Goal: Task Accomplishment & Management: Use online tool/utility

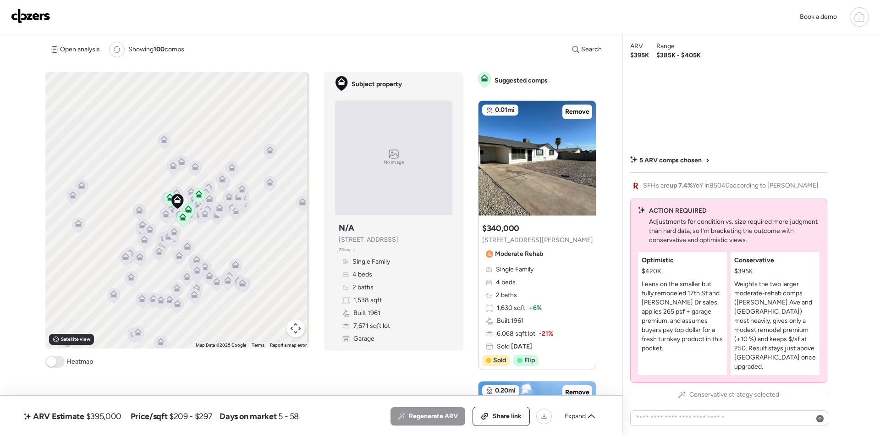
click at [75, 349] on div "To activate drag with keyboard, press Alt + Enter. Once in keyboard drag state,…" at bounding box center [177, 219] width 264 height 295
click at [45, 19] on img at bounding box center [30, 16] width 39 height 15
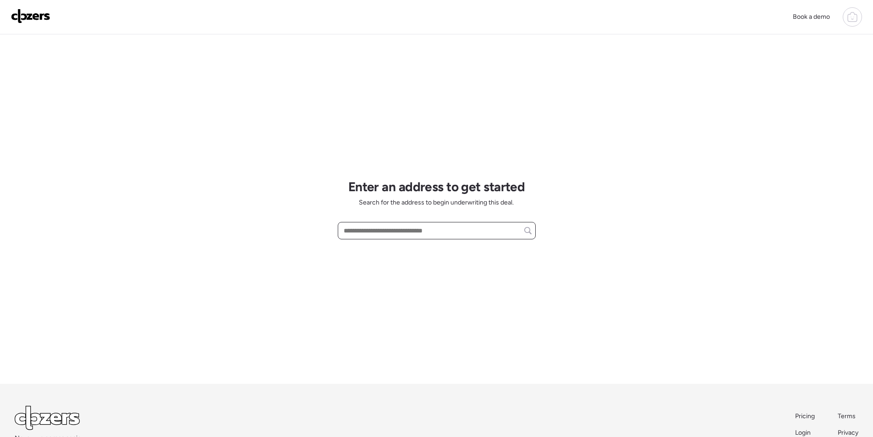
click at [428, 235] on input "text" at bounding box center [437, 230] width 190 height 13
paste input "**********"
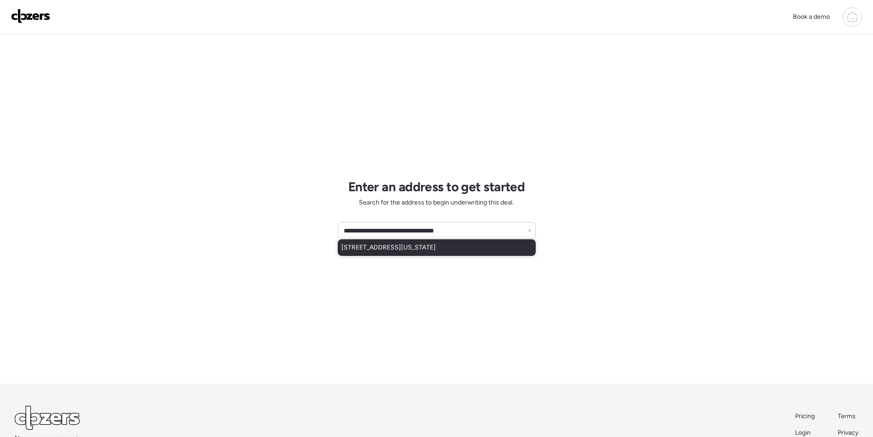
click at [399, 245] on span "110 W Washington Ave, Gilbert, AZ, 85233" at bounding box center [388, 247] width 94 height 9
type input "**********"
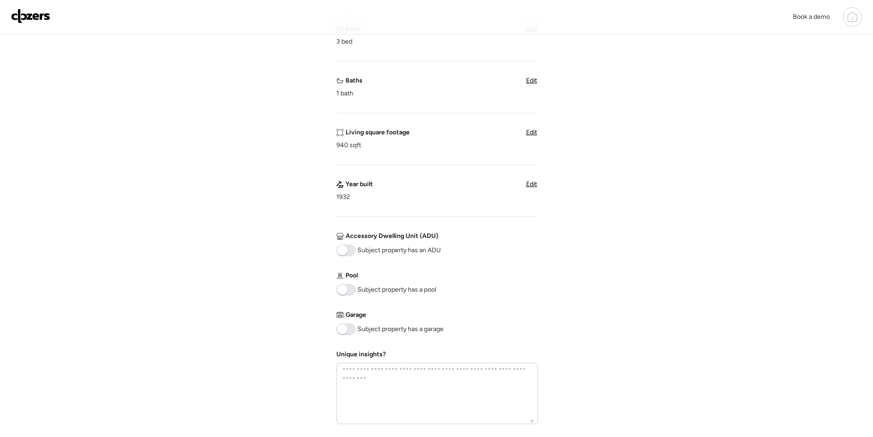
scroll to position [321, 0]
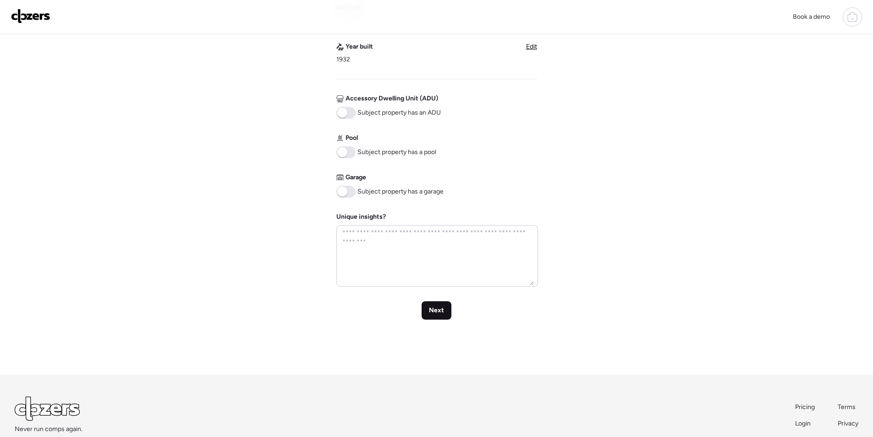
click at [427, 319] on div "Next" at bounding box center [436, 310] width 30 height 18
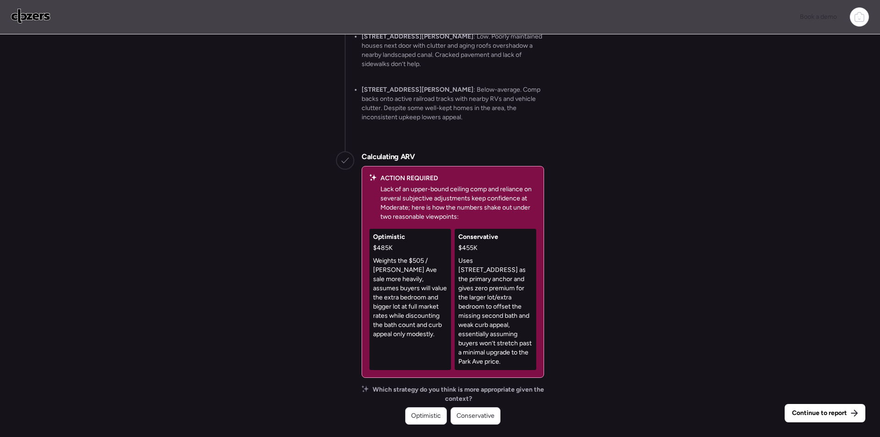
click at [473, 414] on span "Conservative" at bounding box center [475, 415] width 38 height 9
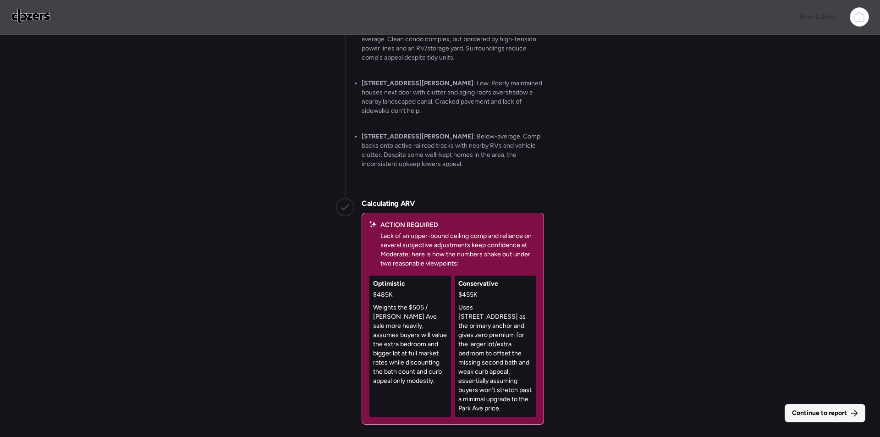
click at [840, 414] on span "Continue to report" at bounding box center [819, 412] width 55 height 9
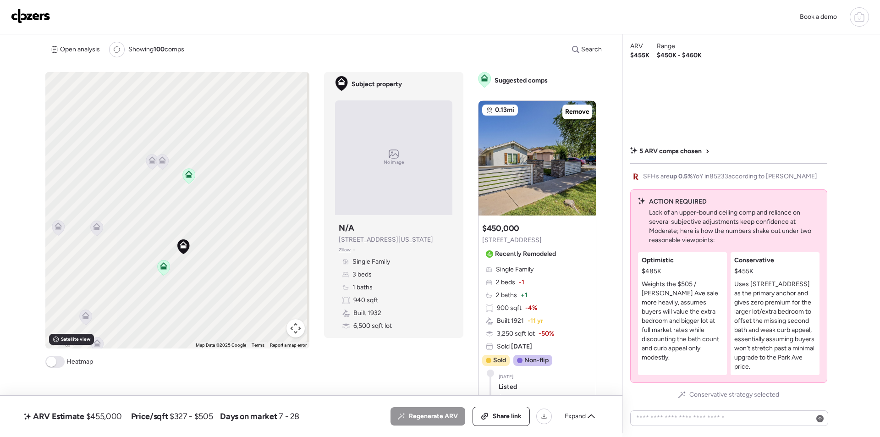
drag, startPoint x: 223, startPoint y: 254, endPoint x: 257, endPoint y: 260, distance: 35.4
click at [258, 261] on div "To activate drag with keyboard, press Alt + Enter. Once in keyboard drag state,…" at bounding box center [177, 210] width 264 height 276
drag, startPoint x: 157, startPoint y: 151, endPoint x: 158, endPoint y: 158, distance: 6.4
click at [158, 151] on icon at bounding box center [161, 156] width 12 height 15
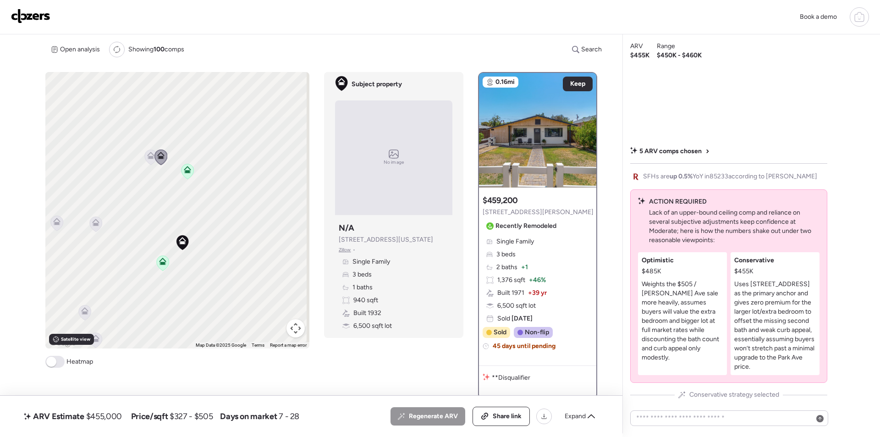
click at [155, 156] on icon at bounding box center [161, 156] width 12 height 15
click at [151, 156] on icon at bounding box center [150, 155] width 7 height 7
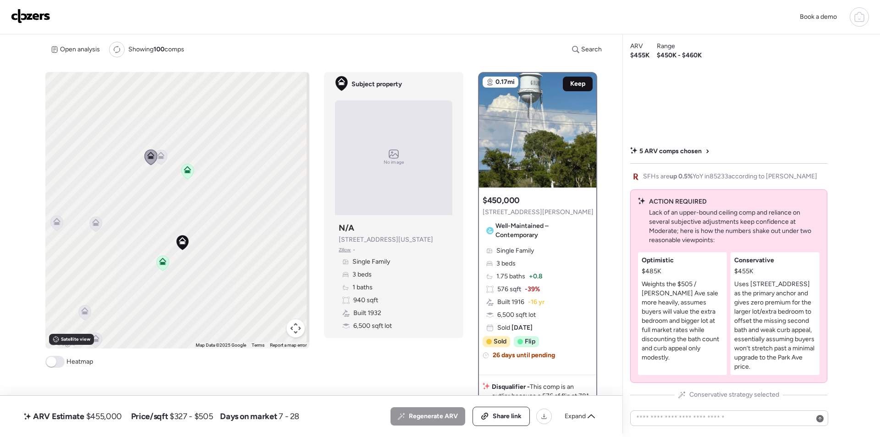
click at [565, 82] on div "Keep" at bounding box center [578, 84] width 30 height 15
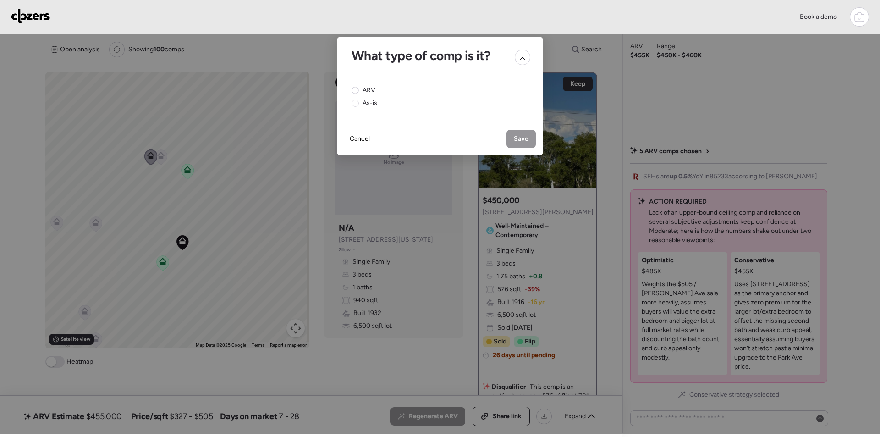
click at [367, 85] on div "ARV As-is" at bounding box center [440, 96] width 206 height 51
click at [356, 90] on circle at bounding box center [355, 90] width 7 height 7
click at [505, 137] on div "Cancel Save" at bounding box center [440, 138] width 206 height 33
click at [513, 140] on div "Save" at bounding box center [520, 139] width 29 height 18
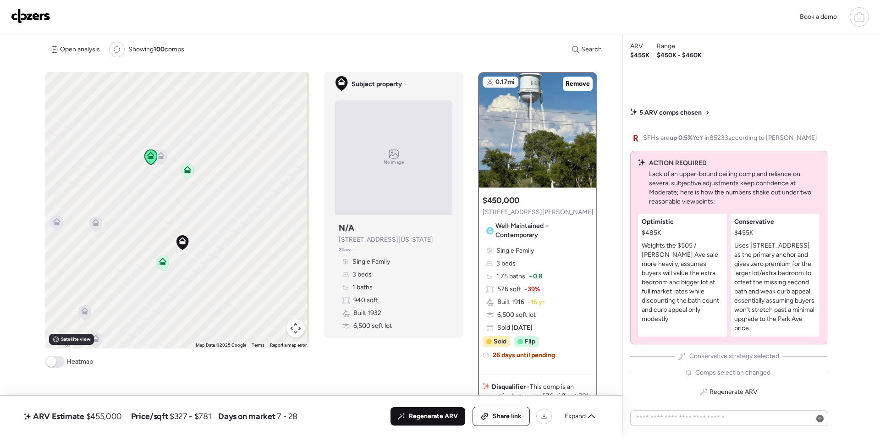
click at [420, 415] on span "Regenerate ARV" at bounding box center [433, 415] width 49 height 9
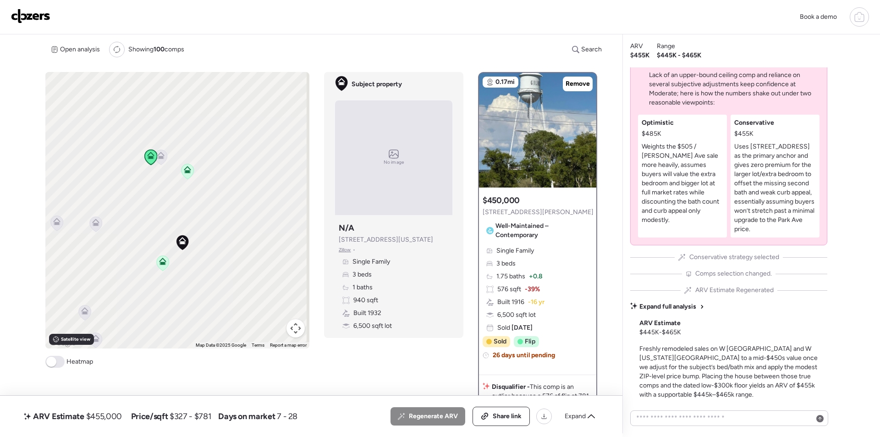
click at [105, 413] on span "$455,000" at bounding box center [104, 415] width 36 height 11
copy span "455,000"
click at [506, 420] on span "Share link" at bounding box center [506, 415] width 29 height 9
click at [44, 18] on img at bounding box center [30, 16] width 39 height 15
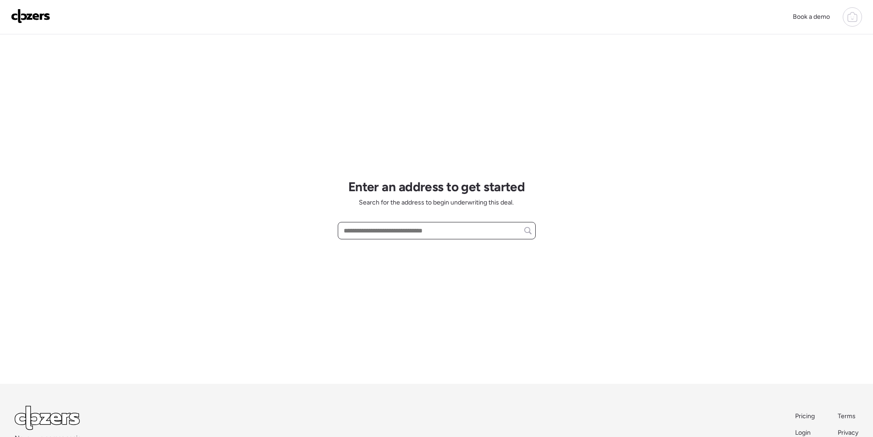
click at [419, 233] on input "text" at bounding box center [437, 230] width 190 height 13
paste input "**********"
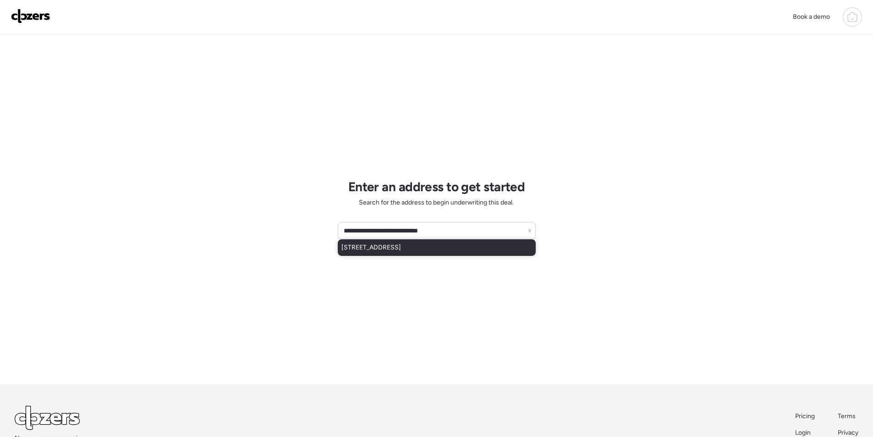
click at [387, 246] on span "131 4th Ave W, Buckeye, AZ, 85326" at bounding box center [371, 247] width 60 height 9
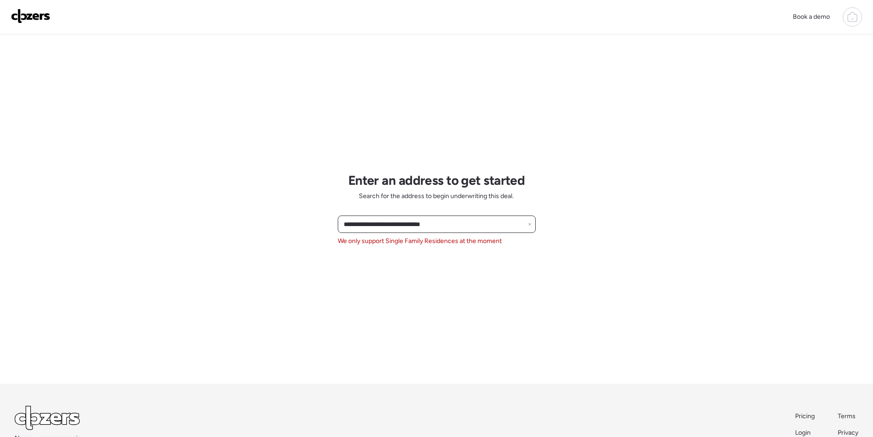
click at [423, 225] on input "**********" at bounding box center [437, 224] width 190 height 13
click at [424, 225] on input "**********" at bounding box center [437, 224] width 190 height 13
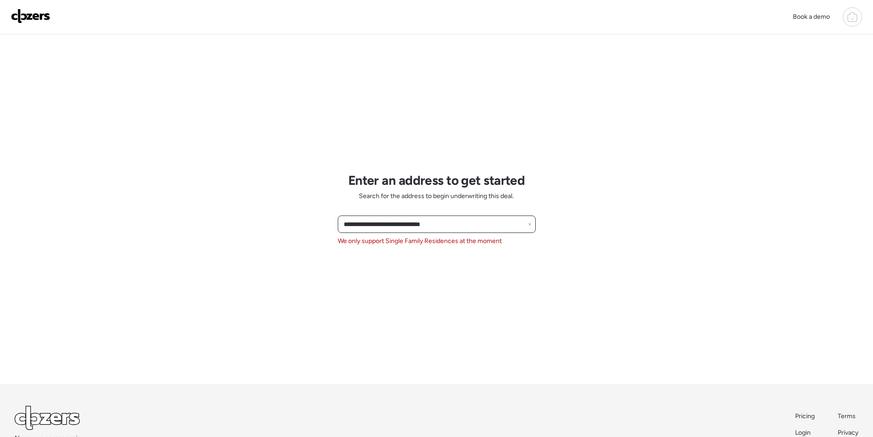
paste input "******"
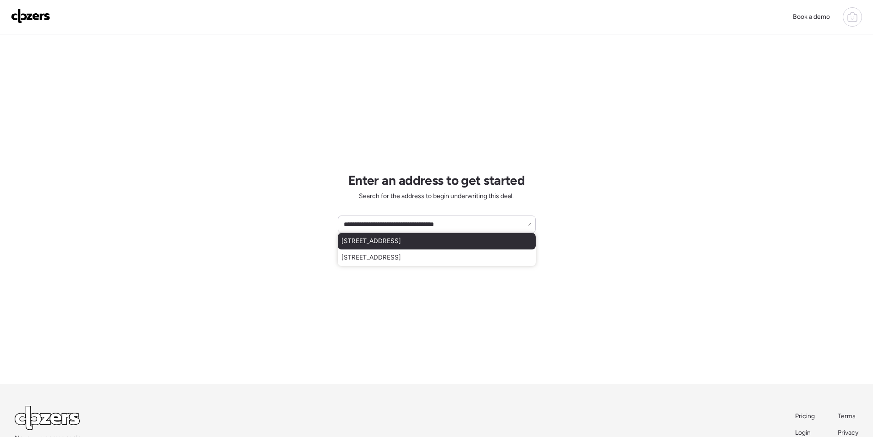
click at [401, 245] on span "207 S Mesquite St, Wickenburg, AZ, 85390" at bounding box center [371, 240] width 60 height 9
type input "**********"
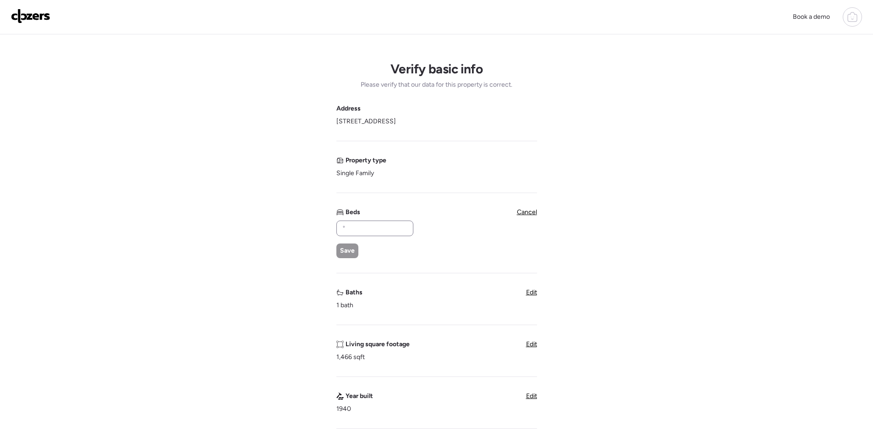
click at [370, 221] on div at bounding box center [374, 228] width 77 height 16
click at [369, 227] on input "text" at bounding box center [374, 228] width 69 height 13
type input "*"
click at [347, 250] on span "Save" at bounding box center [347, 250] width 15 height 9
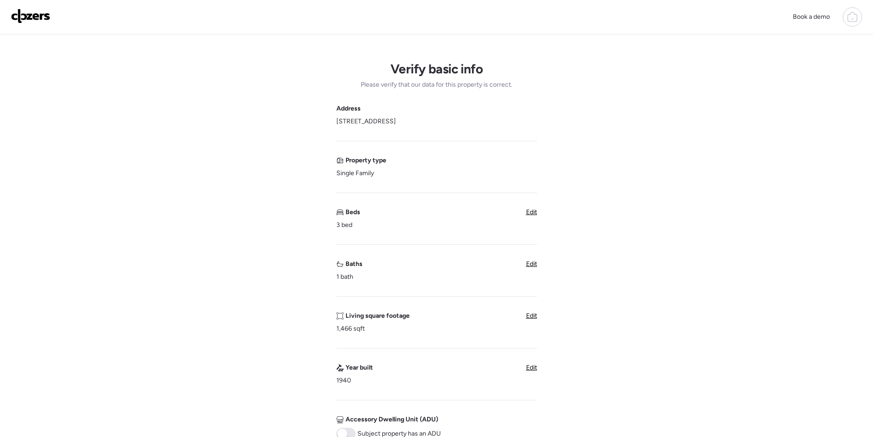
click at [533, 261] on span "Edit" at bounding box center [531, 264] width 11 height 8
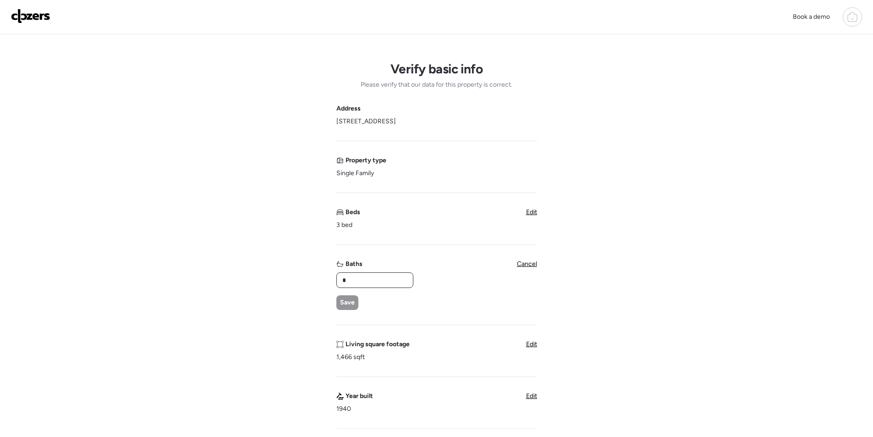
click at [366, 284] on input "*" at bounding box center [374, 279] width 69 height 13
type input "*"
click at [344, 295] on div "Save" at bounding box center [347, 302] width 22 height 15
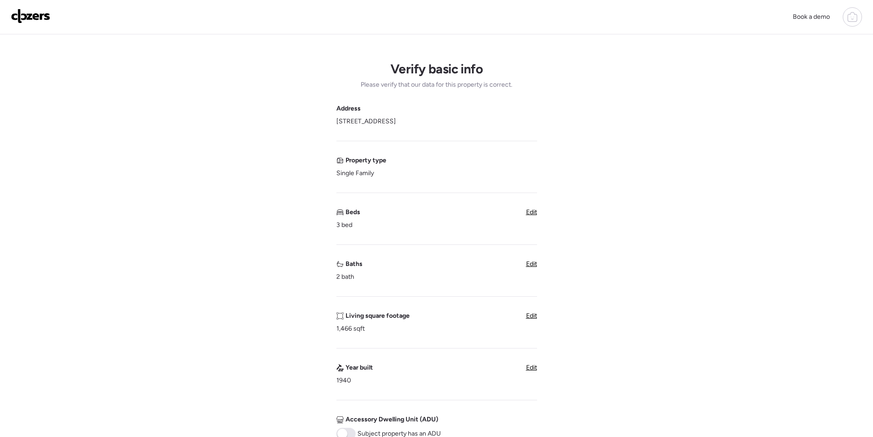
scroll to position [275, 0]
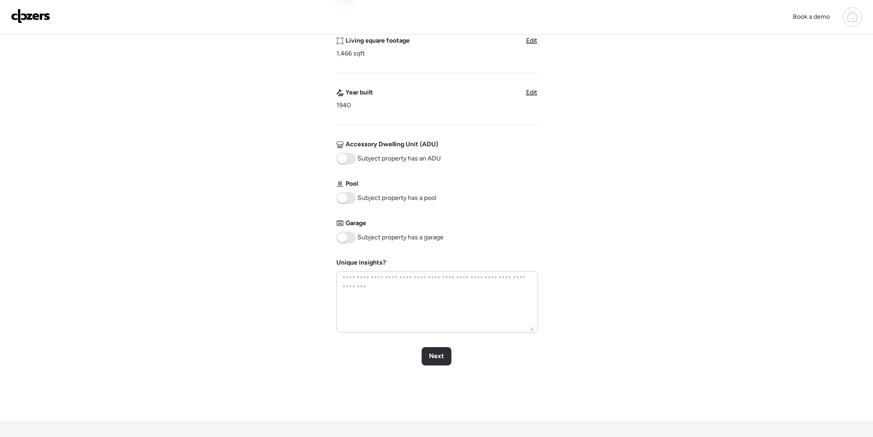
click at [352, 201] on span at bounding box center [345, 198] width 19 height 12
click at [447, 361] on div "Next" at bounding box center [436, 356] width 30 height 18
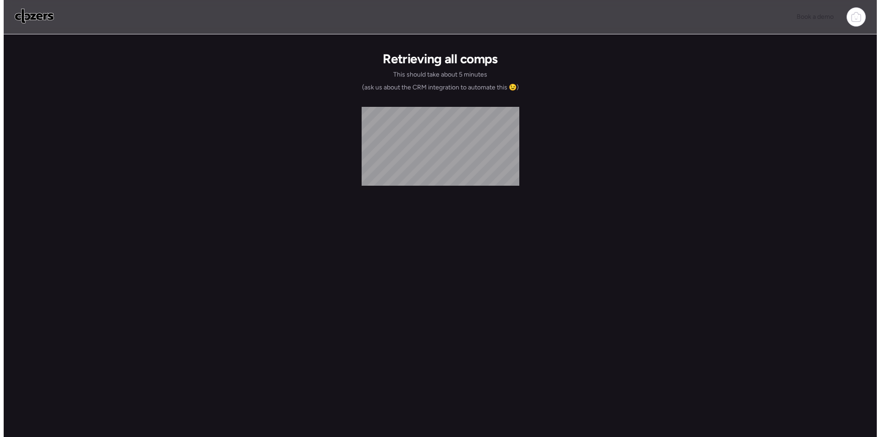
scroll to position [0, 0]
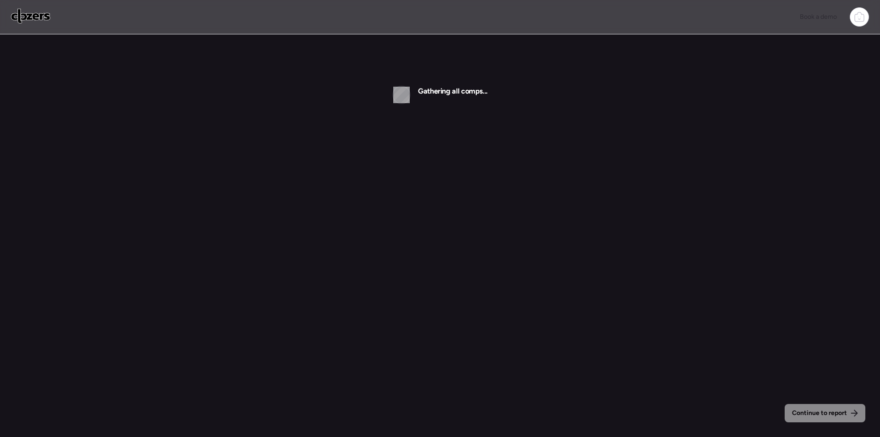
click at [621, 187] on div "Continue to report Gathering all comps..." at bounding box center [440, 235] width 880 height 471
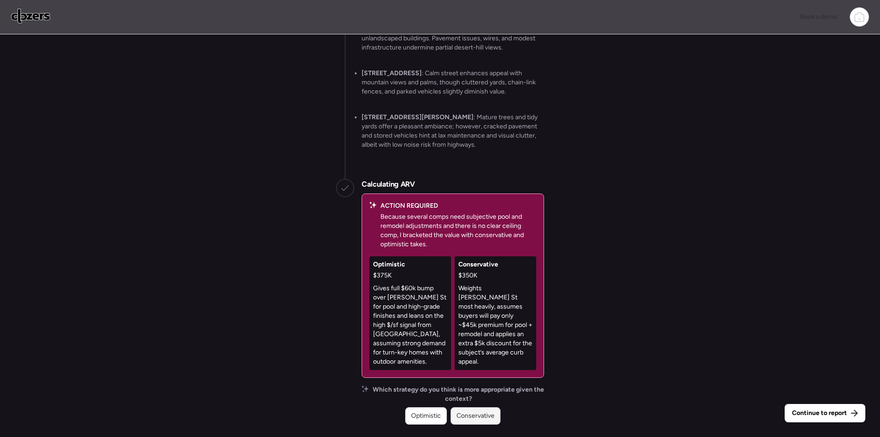
click at [472, 421] on div "Conservative" at bounding box center [475, 415] width 50 height 17
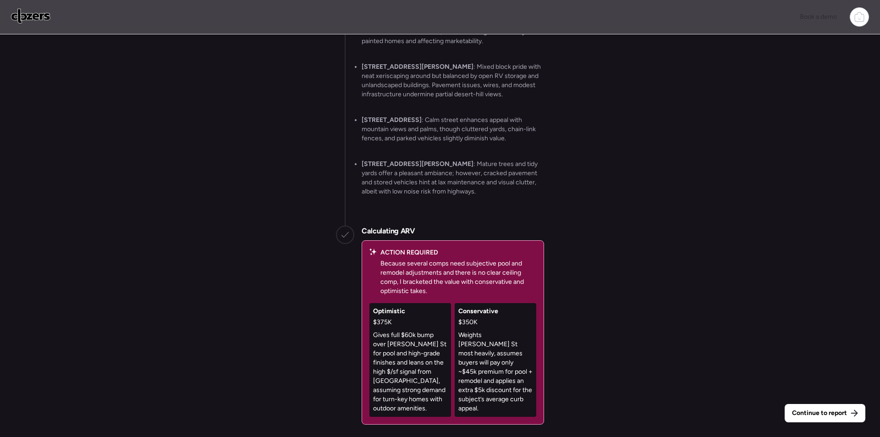
click at [820, 408] on div "Continue to report" at bounding box center [824, 413] width 81 height 18
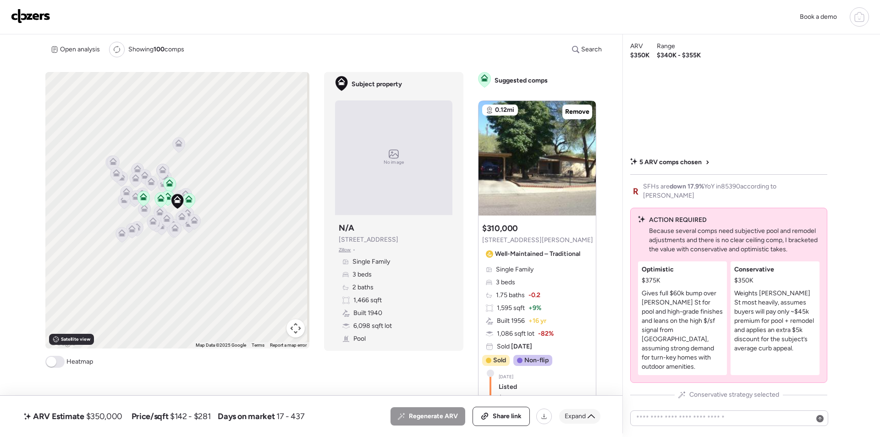
click at [569, 420] on span "Expand" at bounding box center [574, 415] width 21 height 9
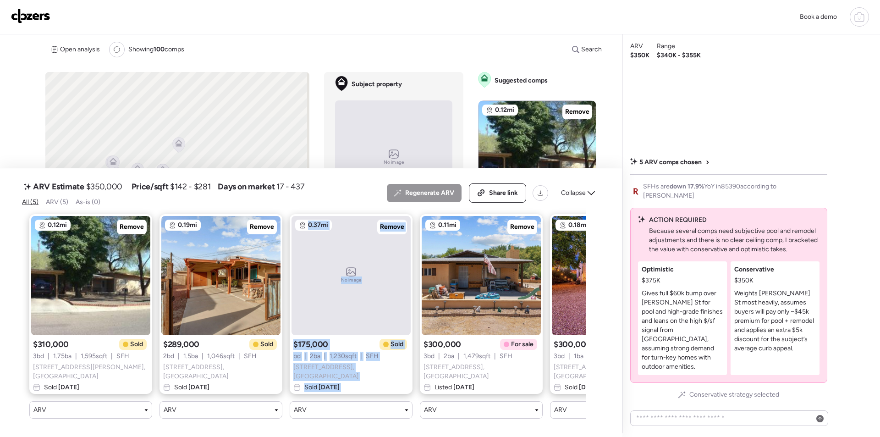
drag, startPoint x: 284, startPoint y: 427, endPoint x: 291, endPoint y: 426, distance: 7.4
click at [291, 426] on div "ARV Estimate $350,000 Price/sqft $142 - $281 Days on market 17 - 437 All (5) AR…" at bounding box center [311, 302] width 622 height 268
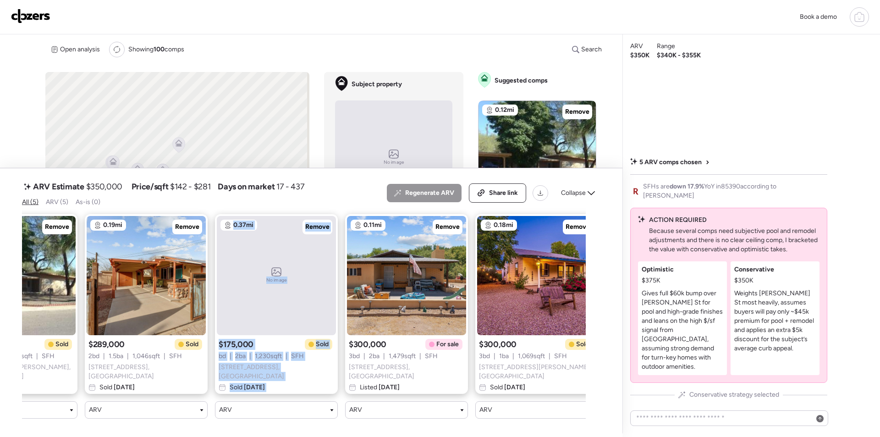
scroll to position [0, 94]
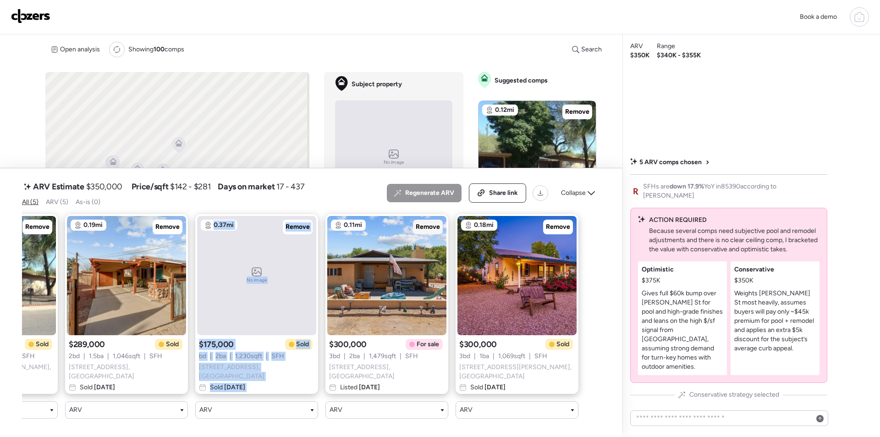
click at [426, 227] on span "Remove" at bounding box center [428, 226] width 24 height 9
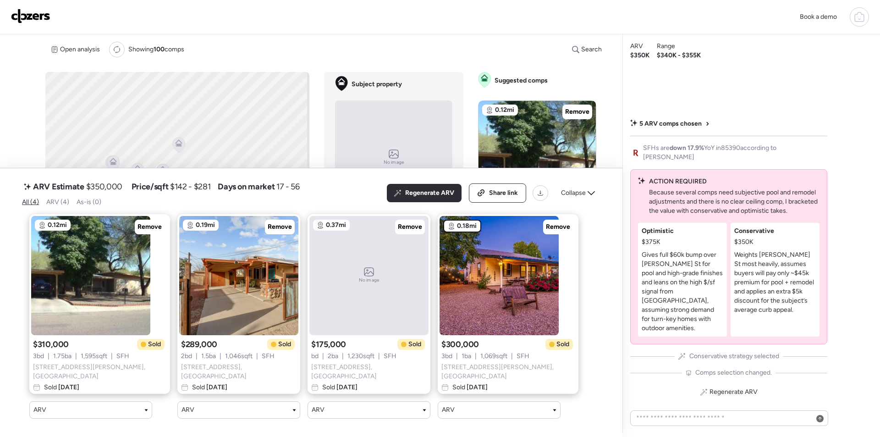
scroll to position [0, 0]
click at [591, 190] on div "Collapse" at bounding box center [577, 193] width 45 height 15
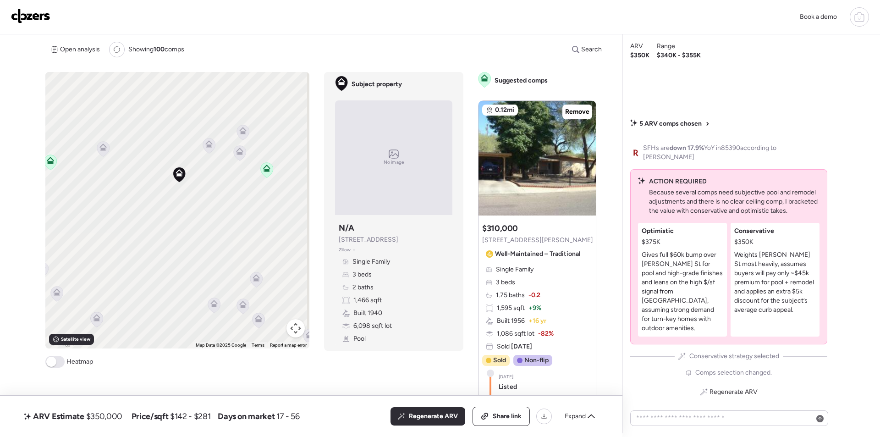
click at [208, 147] on icon at bounding box center [209, 145] width 6 height 3
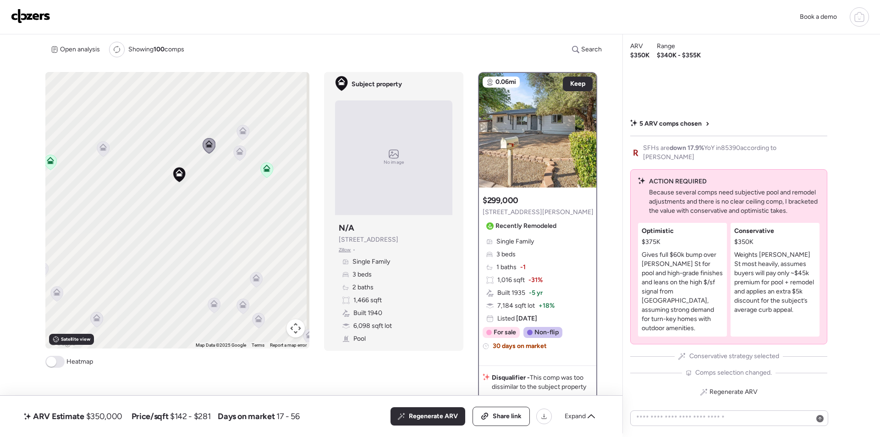
click at [239, 153] on icon at bounding box center [239, 153] width 6 height 3
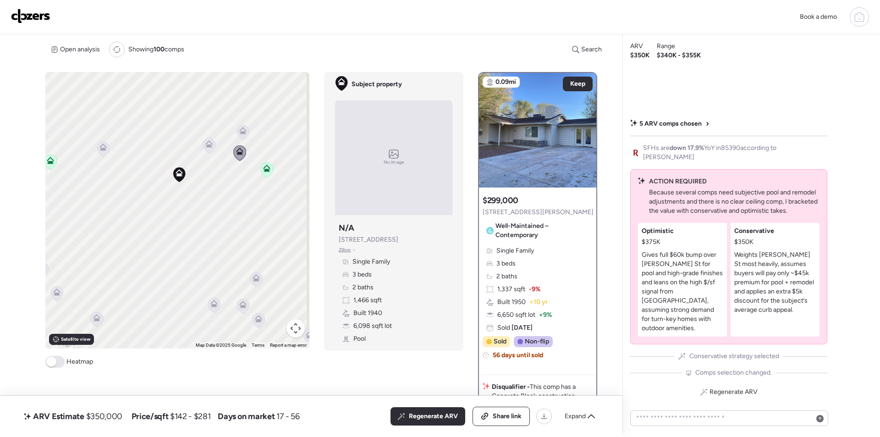
click at [244, 131] on icon at bounding box center [243, 132] width 6 height 3
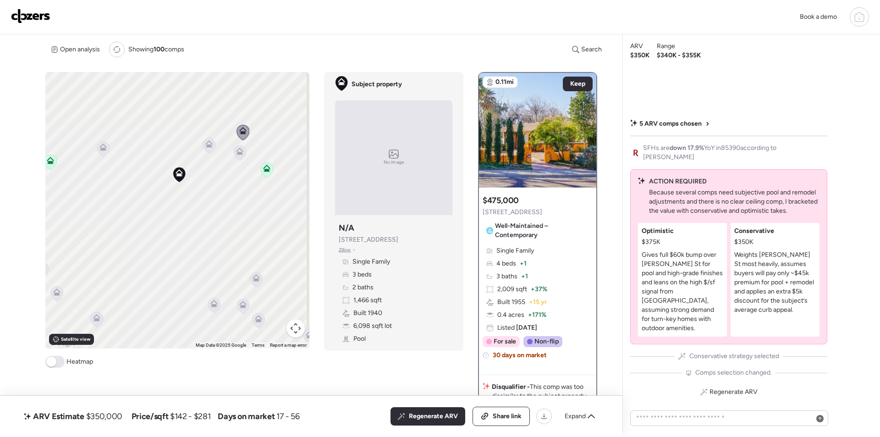
click at [102, 155] on icon at bounding box center [103, 148] width 12 height 15
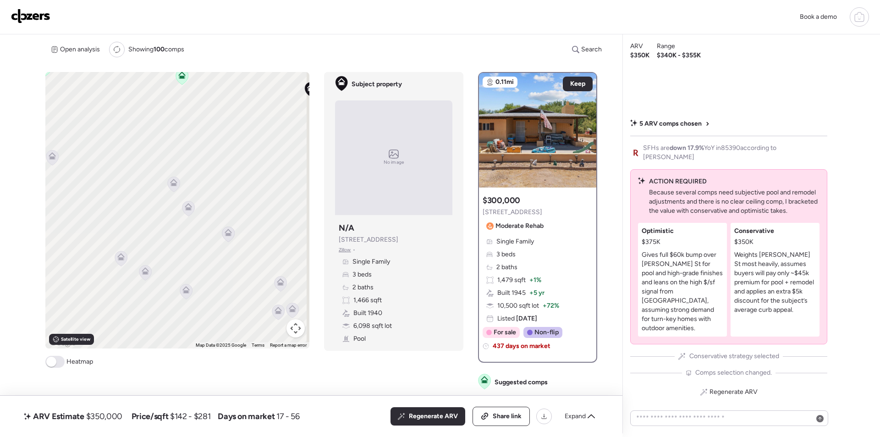
drag, startPoint x: 220, startPoint y: 225, endPoint x: 308, endPoint y: 161, distance: 108.9
click at [311, 161] on div "To activate drag with keyboard, press Alt + Enter. Once in keyboard drag state,…" at bounding box center [324, 252] width 559 height 361
drag, startPoint x: 146, startPoint y: 162, endPoint x: 139, endPoint y: 167, distance: 8.5
click at [138, 167] on div "To activate drag with keyboard, press Alt + Enter. Once in keyboard drag state,…" at bounding box center [177, 210] width 264 height 276
click at [145, 273] on icon at bounding box center [148, 270] width 12 height 15
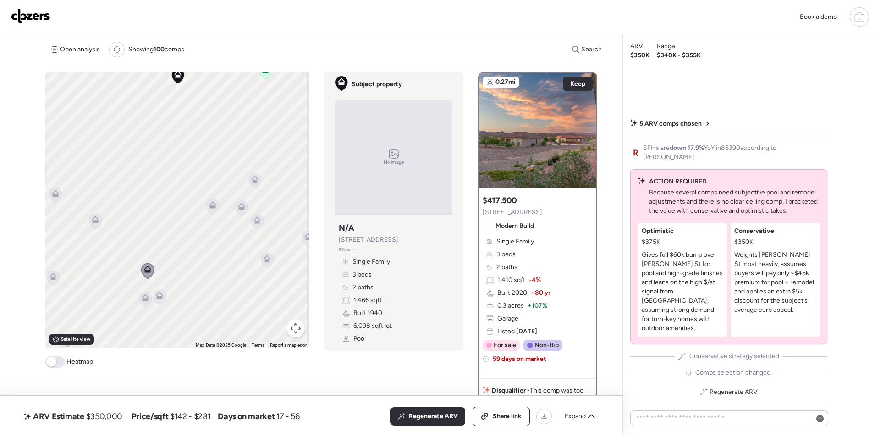
click at [92, 222] on icon at bounding box center [95, 219] width 7 height 7
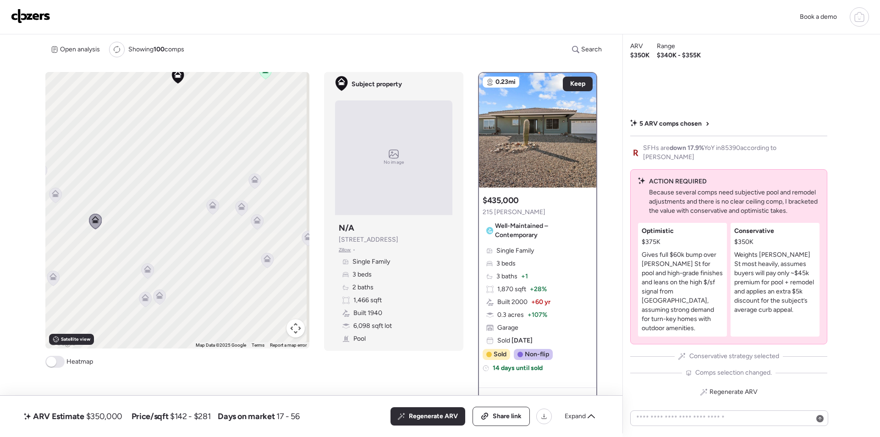
click at [144, 270] on icon at bounding box center [147, 270] width 6 height 3
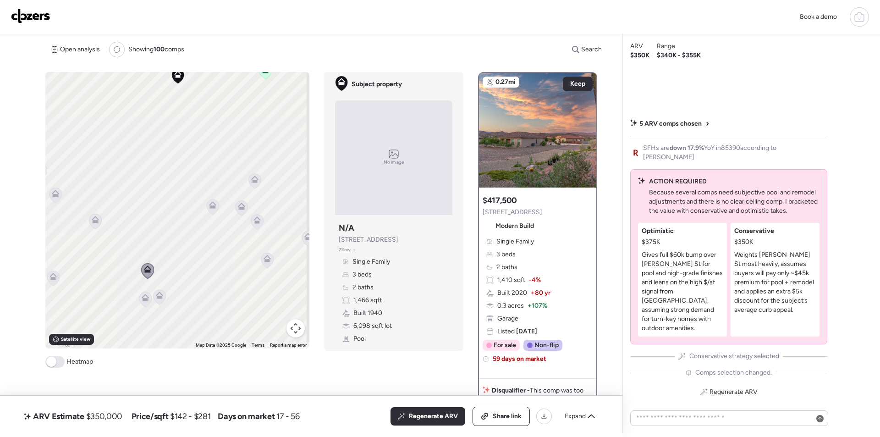
click at [144, 301] on icon at bounding box center [145, 298] width 12 height 15
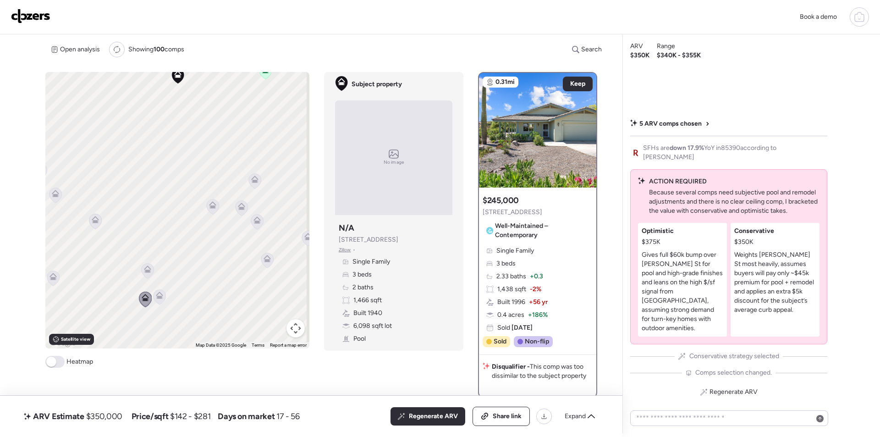
click at [161, 298] on icon at bounding box center [159, 294] width 7 height 7
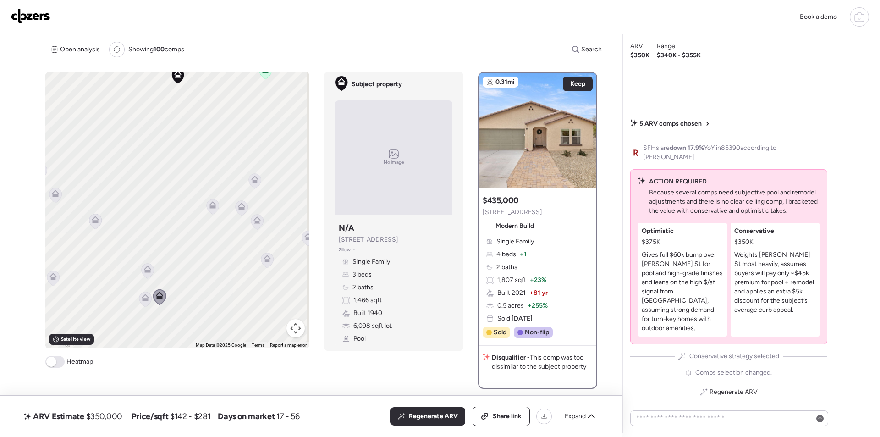
click at [220, 208] on div "To activate drag with keyboard, press Alt + Enter. Once in keyboard drag state,…" at bounding box center [177, 210] width 264 height 276
click at [213, 208] on icon at bounding box center [212, 204] width 7 height 7
click at [239, 206] on icon at bounding box center [241, 205] width 7 height 7
click at [241, 207] on icon at bounding box center [241, 208] width 6 height 3
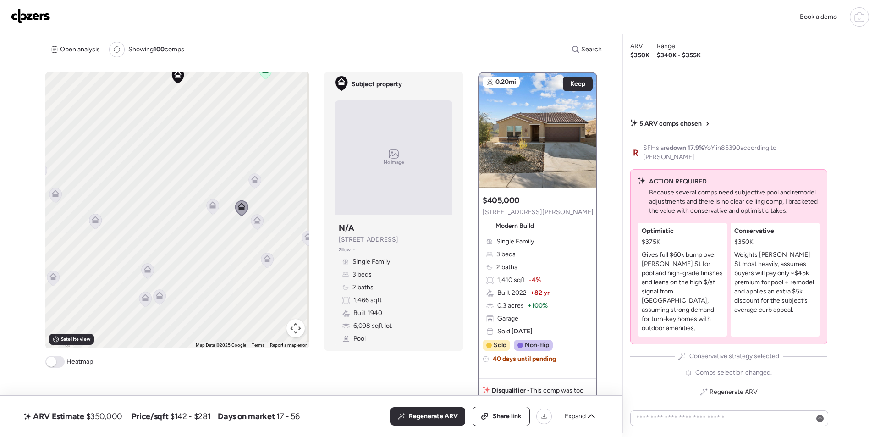
click at [259, 183] on icon at bounding box center [255, 180] width 12 height 15
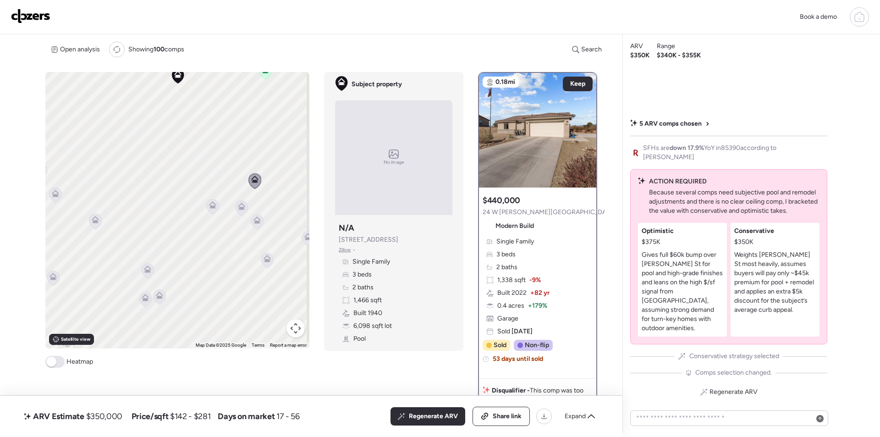
click at [252, 224] on icon at bounding box center [257, 221] width 12 height 15
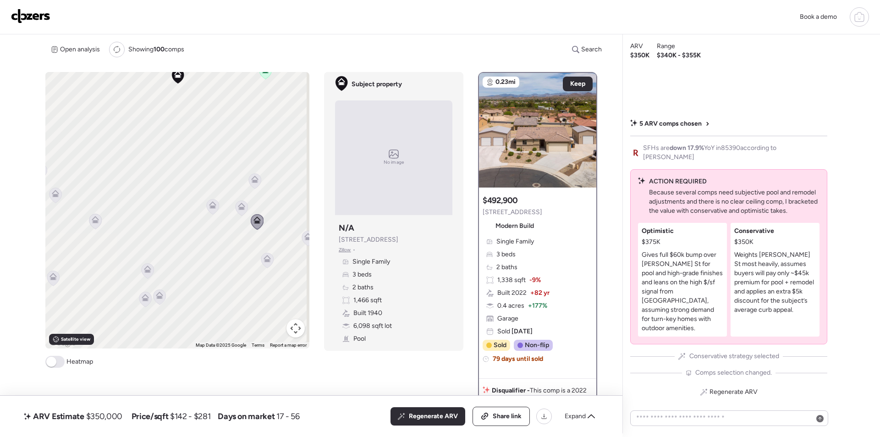
click at [265, 264] on icon at bounding box center [267, 259] width 12 height 15
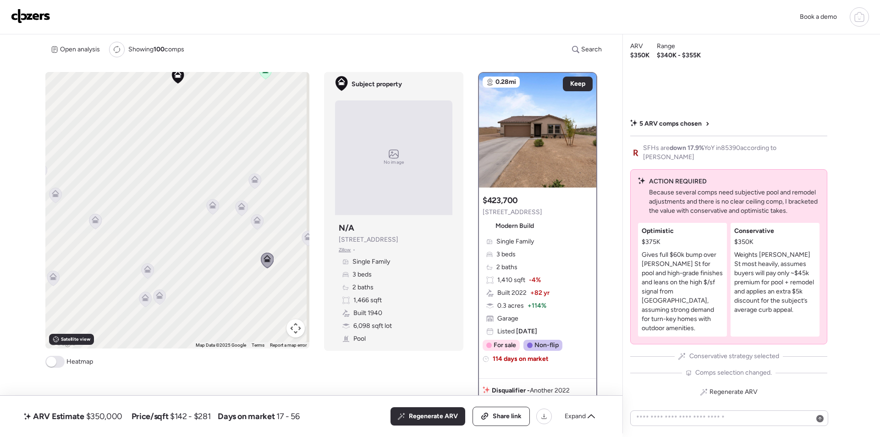
drag, startPoint x: 418, startPoint y: 414, endPoint x: 412, endPoint y: 405, distance: 10.9
click at [418, 415] on span "Regenerate ARV" at bounding box center [433, 415] width 49 height 9
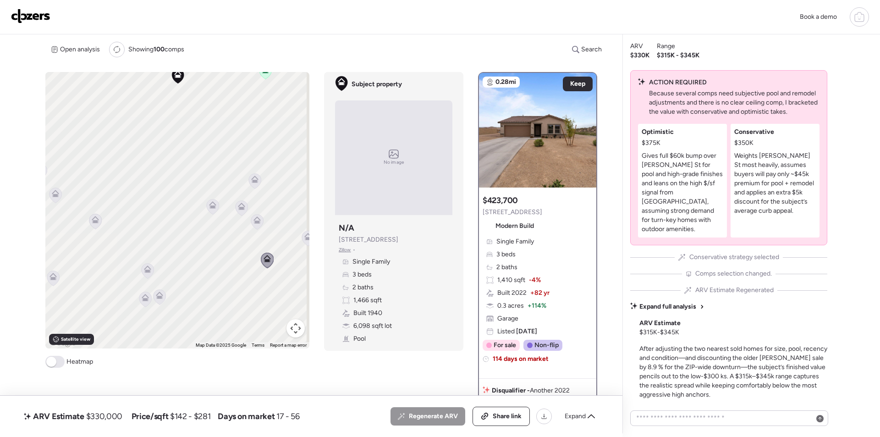
click at [97, 414] on span "$330,000" at bounding box center [104, 415] width 36 height 11
drag, startPoint x: 97, startPoint y: 414, endPoint x: 103, endPoint y: 417, distance: 6.4
click at [97, 415] on span "$330,000" at bounding box center [104, 415] width 36 height 11
copy span "330,000"
click at [501, 420] on span "Share link" at bounding box center [506, 415] width 29 height 9
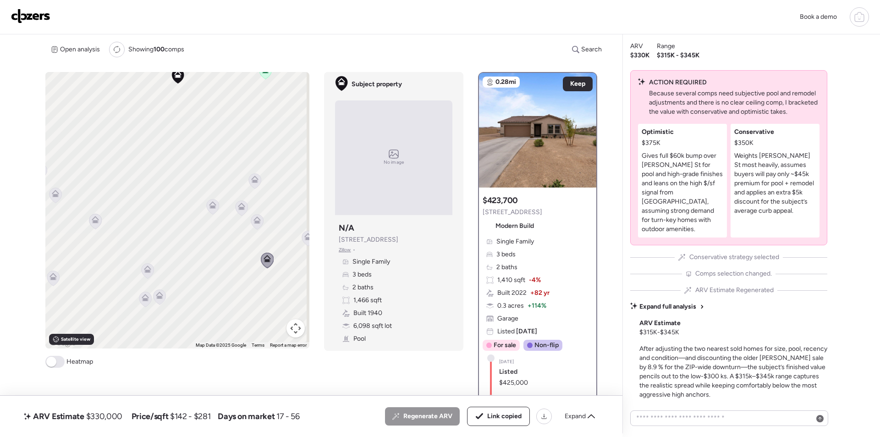
click at [20, 12] on img at bounding box center [30, 16] width 39 height 15
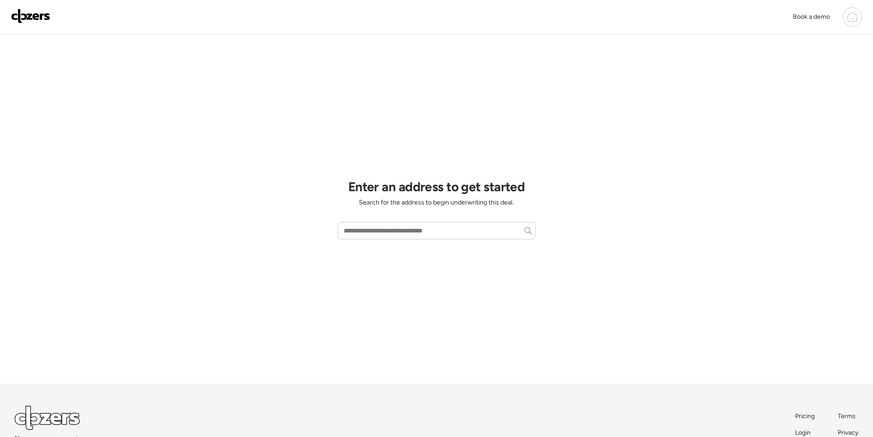
click at [415, 219] on div "Enter an address to get started Search for the address to begin underwriting th…" at bounding box center [437, 208] width 198 height 349
click at [416, 222] on div at bounding box center [437, 230] width 198 height 17
click at [416, 224] on input "text" at bounding box center [437, 230] width 190 height 13
paste input "**********"
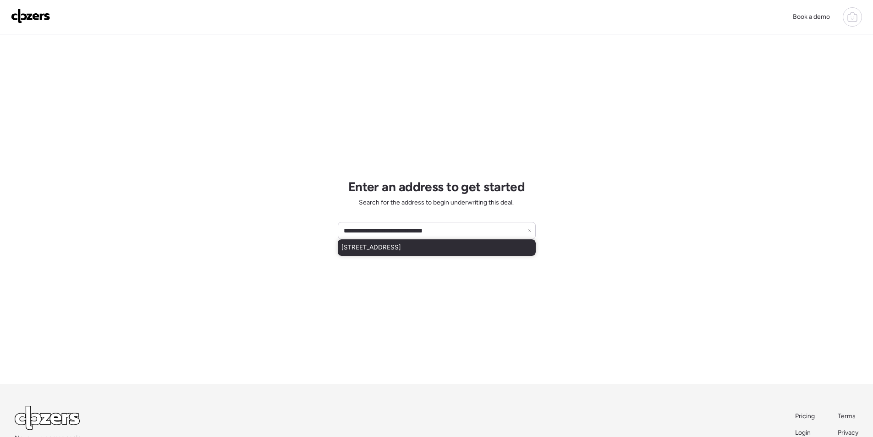
click at [401, 250] on span "220 W Oraibi Dr, Phoenix, AZ, 85027" at bounding box center [371, 247] width 60 height 9
type input "**********"
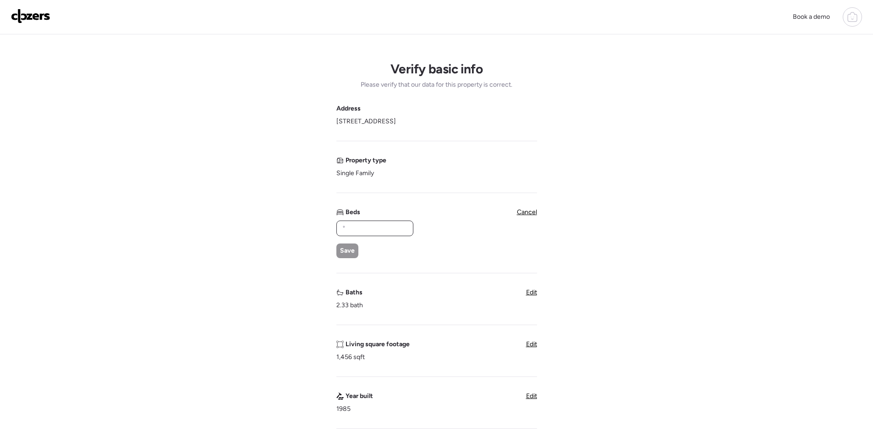
click at [374, 232] on input "text" at bounding box center [374, 228] width 69 height 13
type input "*"
click at [350, 252] on span "Save" at bounding box center [347, 250] width 15 height 9
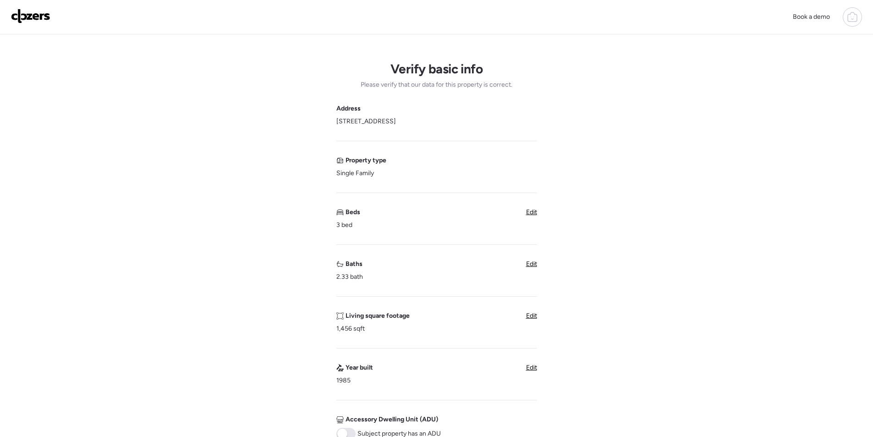
click at [529, 262] on span "Edit" at bounding box center [531, 264] width 11 height 8
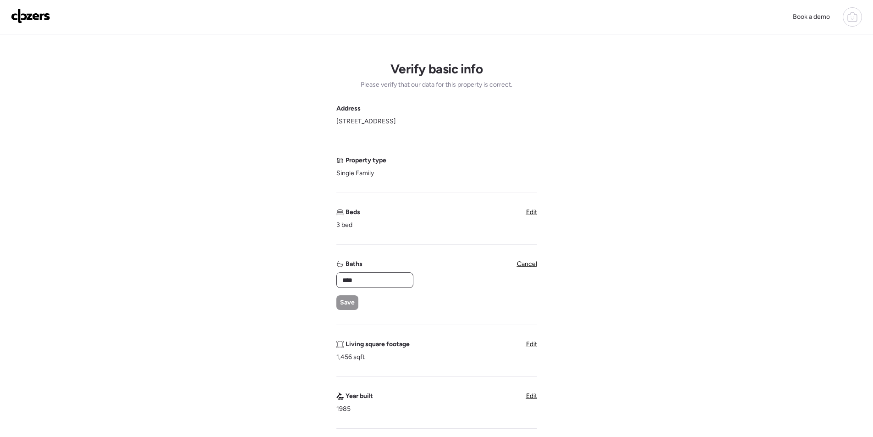
click at [362, 280] on input "****" at bounding box center [374, 279] width 69 height 13
drag, startPoint x: 362, startPoint y: 280, endPoint x: 354, endPoint y: 290, distance: 12.4
click at [361, 280] on input "****" at bounding box center [374, 279] width 69 height 13
type input "*"
click at [352, 294] on div "* Save" at bounding box center [374, 291] width 76 height 38
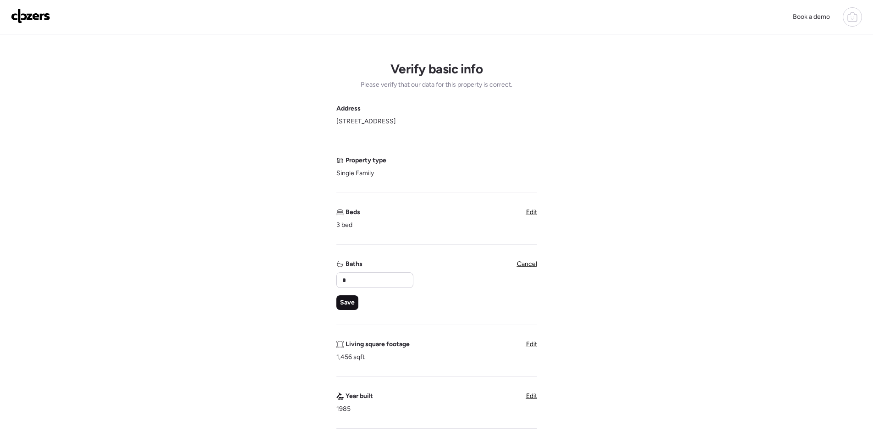
click at [354, 297] on div "Save" at bounding box center [347, 302] width 22 height 15
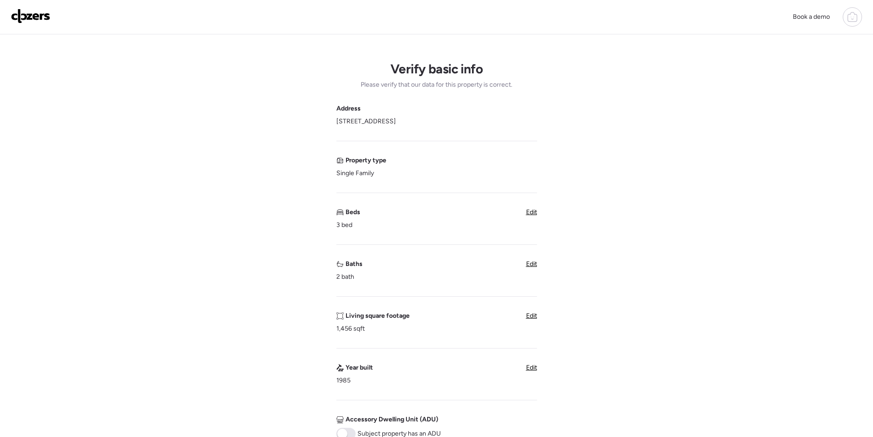
scroll to position [275, 0]
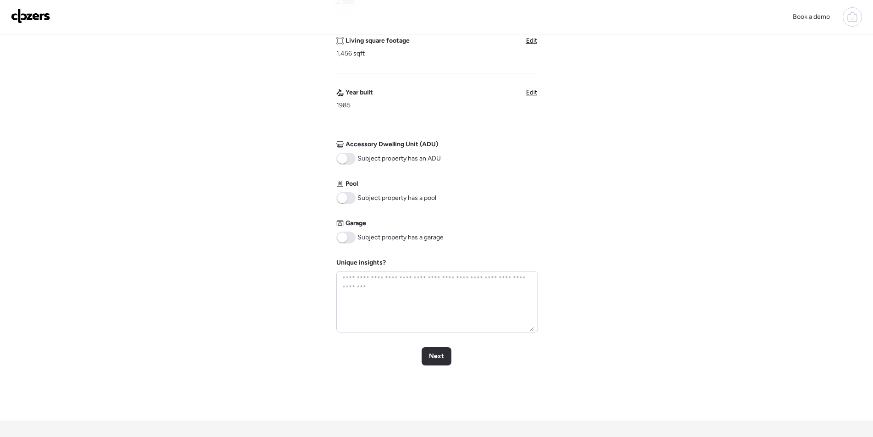
click at [351, 240] on span at bounding box center [345, 237] width 19 height 12
click at [351, 200] on span at bounding box center [345, 198] width 19 height 12
click at [434, 356] on span "Next" at bounding box center [436, 355] width 15 height 9
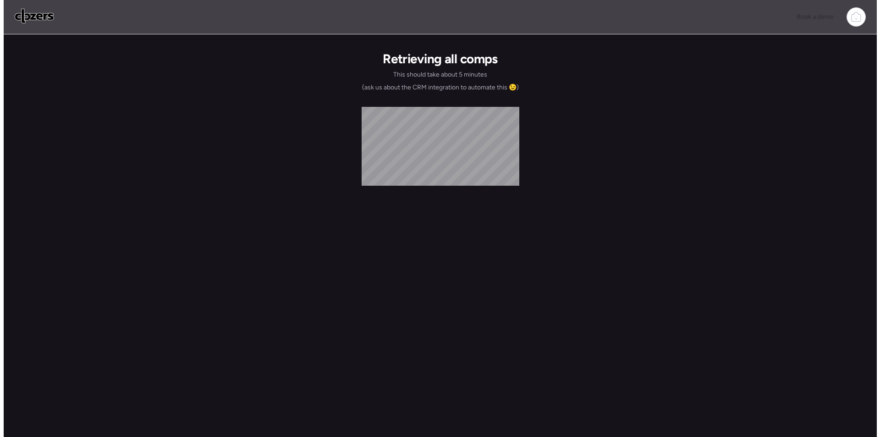
scroll to position [0, 0]
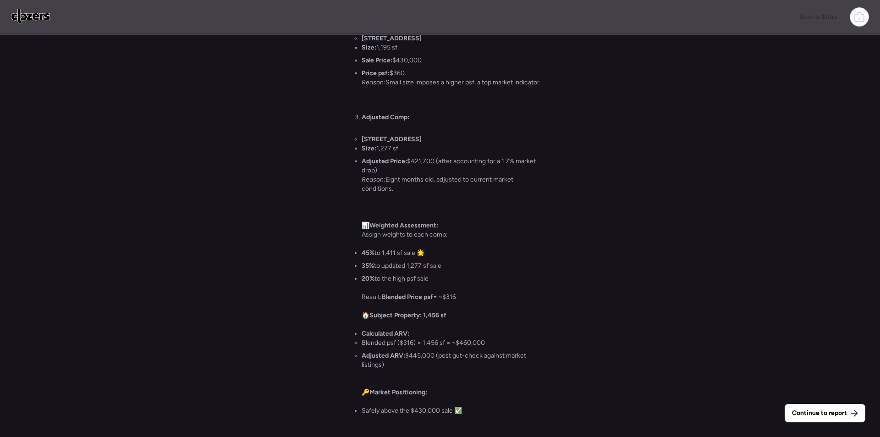
click at [812, 412] on span "Continue to report" at bounding box center [819, 412] width 55 height 9
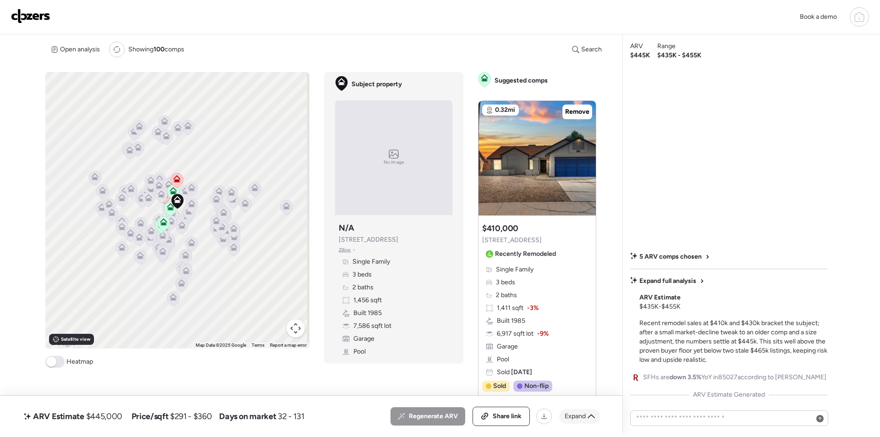
click at [592, 419] on icon at bounding box center [590, 415] width 7 height 7
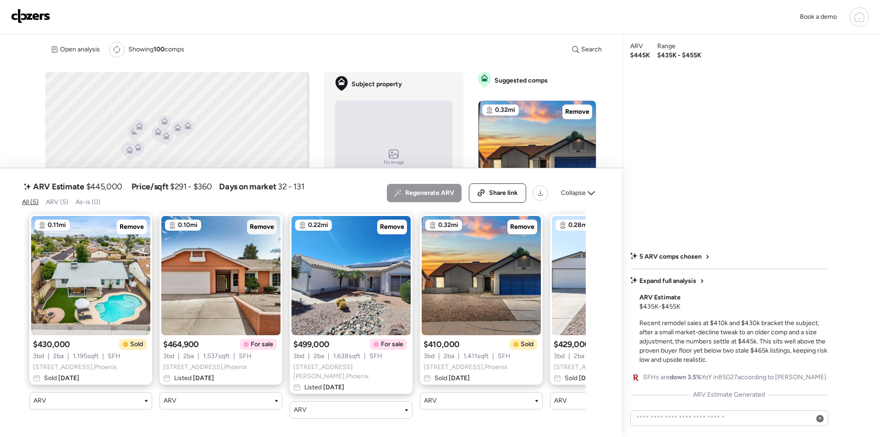
click at [266, 228] on span "Remove" at bounding box center [262, 226] width 24 height 9
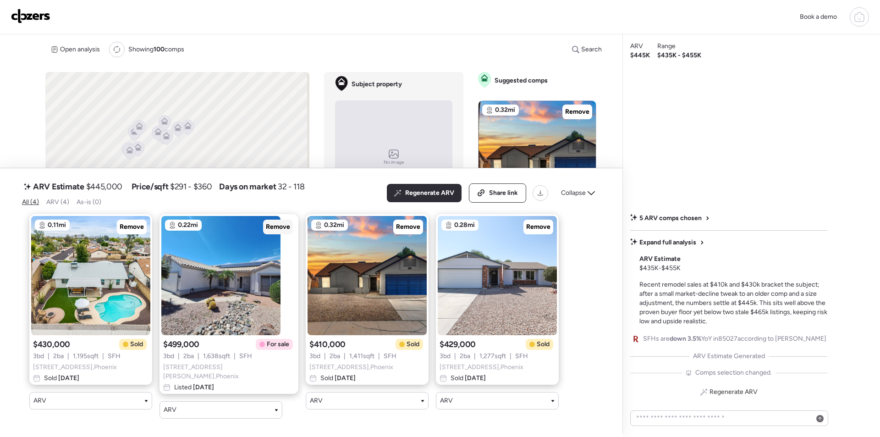
click at [266, 228] on span "Remove" at bounding box center [278, 226] width 24 height 9
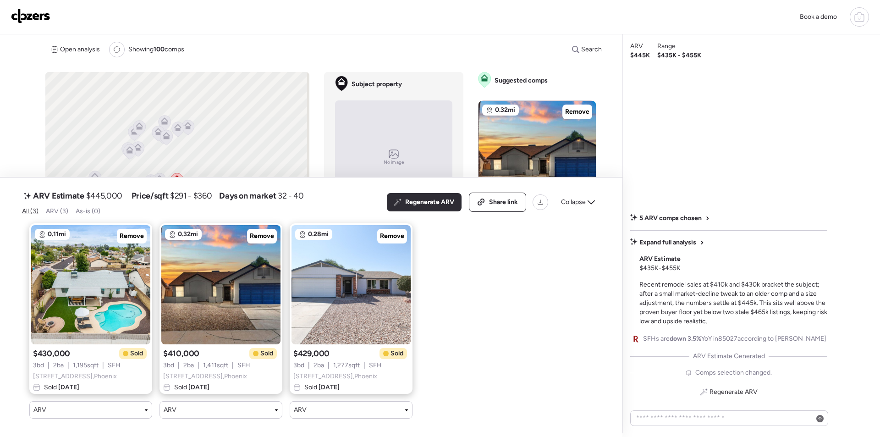
click at [571, 197] on span "Collapse" at bounding box center [573, 201] width 25 height 9
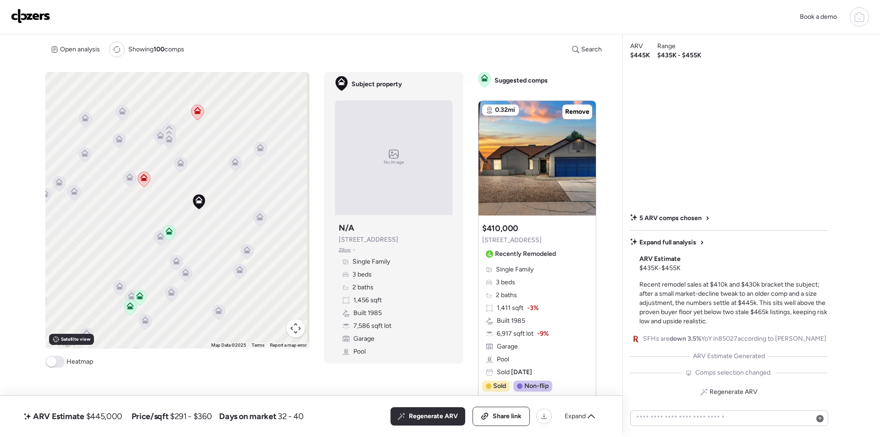
drag, startPoint x: 216, startPoint y: 201, endPoint x: 197, endPoint y: 180, distance: 28.2
click at [216, 201] on div "To activate drag with keyboard, press Alt + Enter. Once in keyboard drag state,…" at bounding box center [177, 210] width 264 height 276
click at [180, 161] on icon at bounding box center [180, 162] width 7 height 7
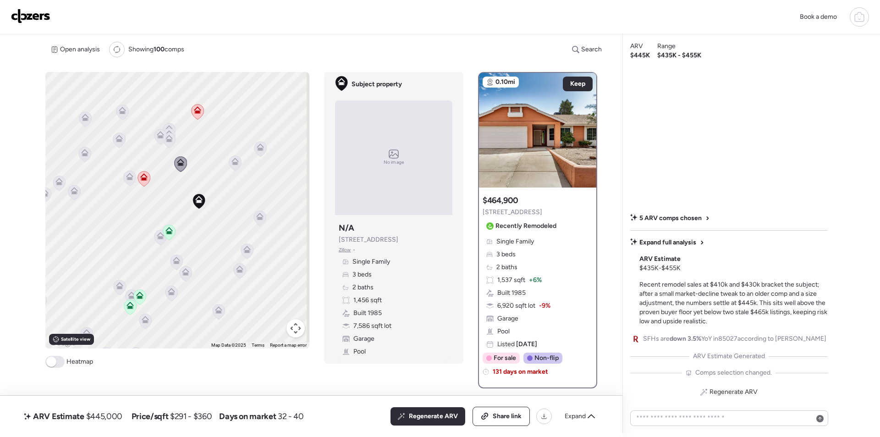
click at [234, 166] on icon at bounding box center [235, 162] width 12 height 15
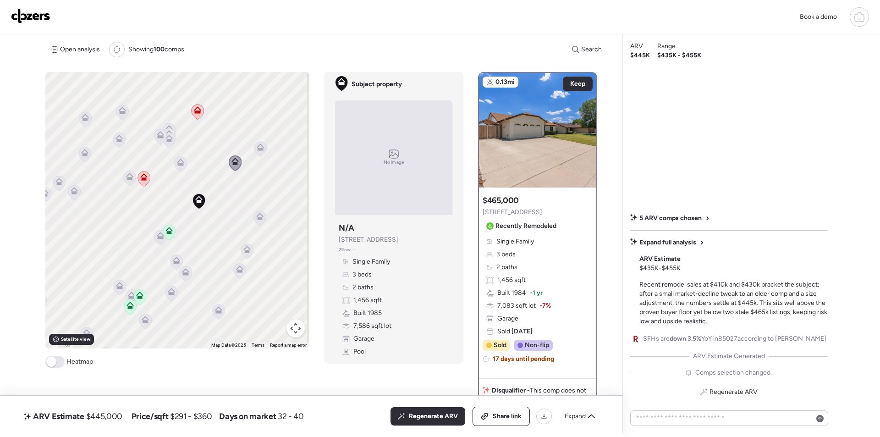
click at [260, 149] on icon at bounding box center [260, 149] width 6 height 3
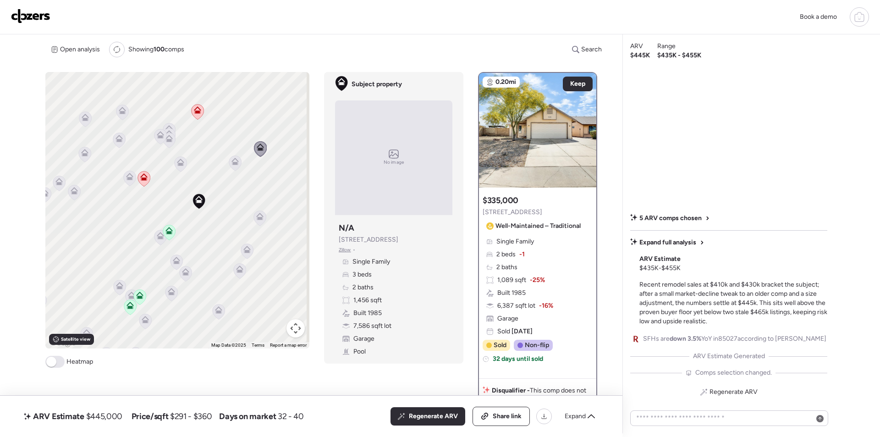
click at [261, 222] on icon at bounding box center [260, 217] width 12 height 15
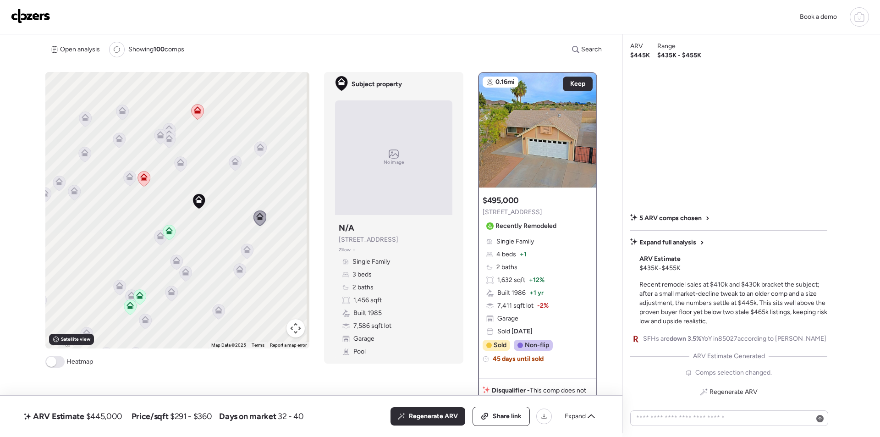
click at [242, 253] on icon at bounding box center [247, 250] width 12 height 15
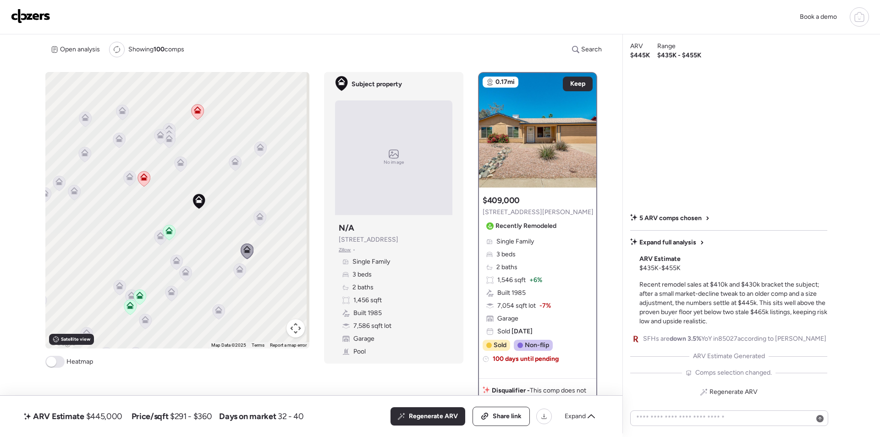
click at [234, 163] on icon at bounding box center [235, 163] width 6 height 3
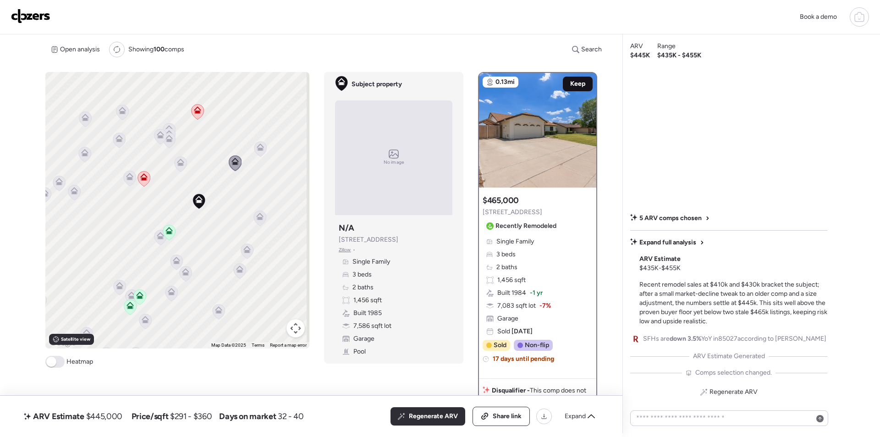
click at [579, 77] on div "Keep" at bounding box center [578, 84] width 30 height 15
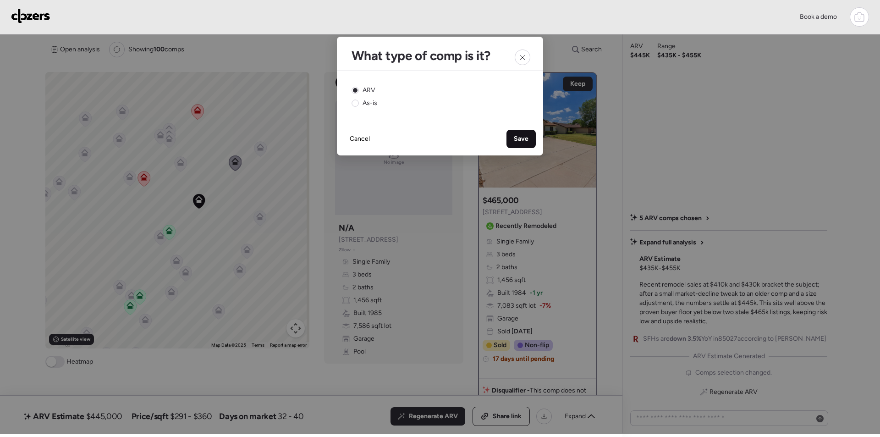
click at [525, 135] on span "Save" at bounding box center [521, 138] width 15 height 9
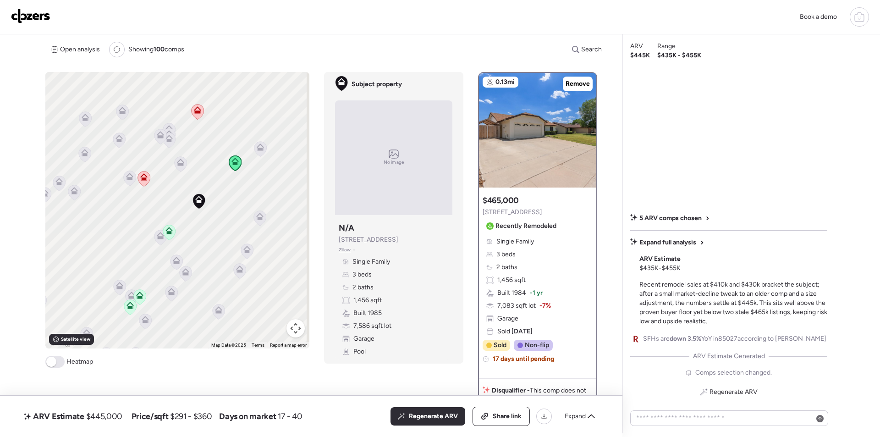
click at [257, 145] on icon at bounding box center [260, 146] width 7 height 7
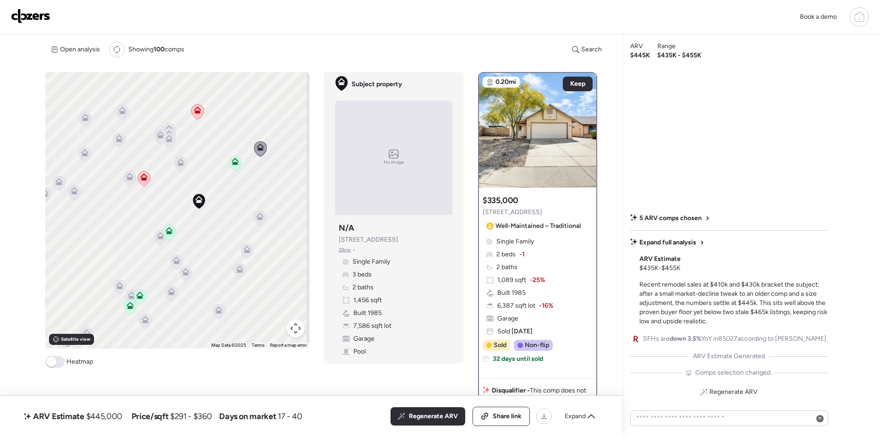
click at [259, 221] on icon at bounding box center [260, 217] width 12 height 15
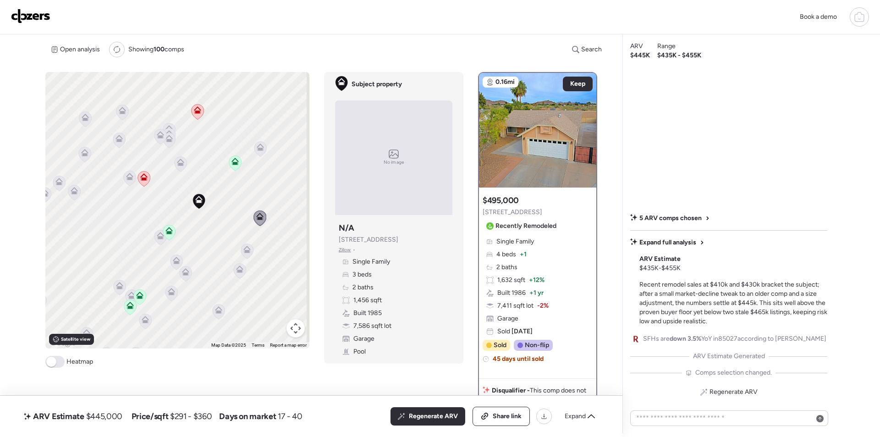
click at [180, 161] on icon at bounding box center [180, 162] width 7 height 7
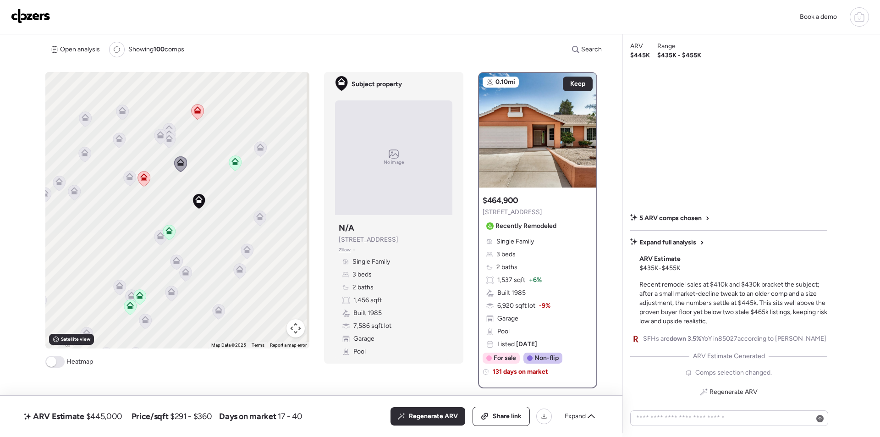
click at [249, 249] on icon at bounding box center [247, 250] width 12 height 15
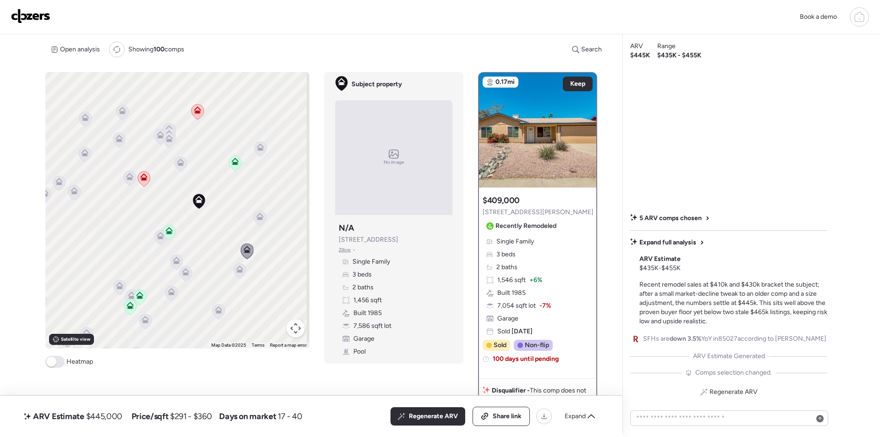
click at [169, 141] on icon at bounding box center [169, 140] width 6 height 3
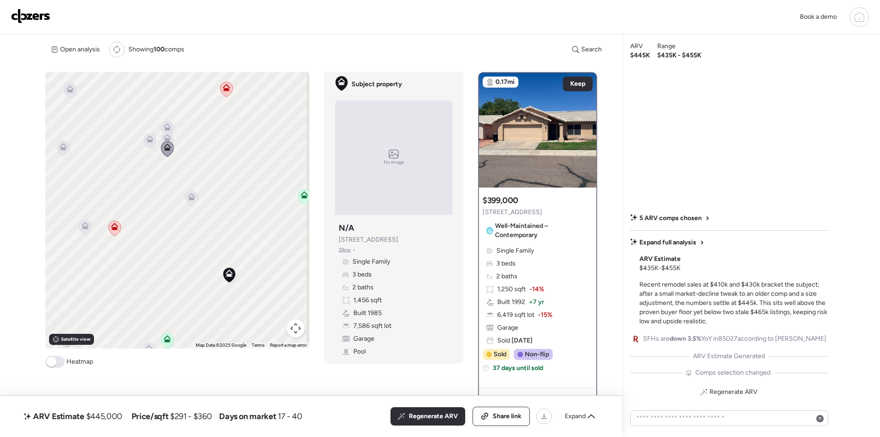
click at [164, 134] on icon at bounding box center [167, 137] width 7 height 7
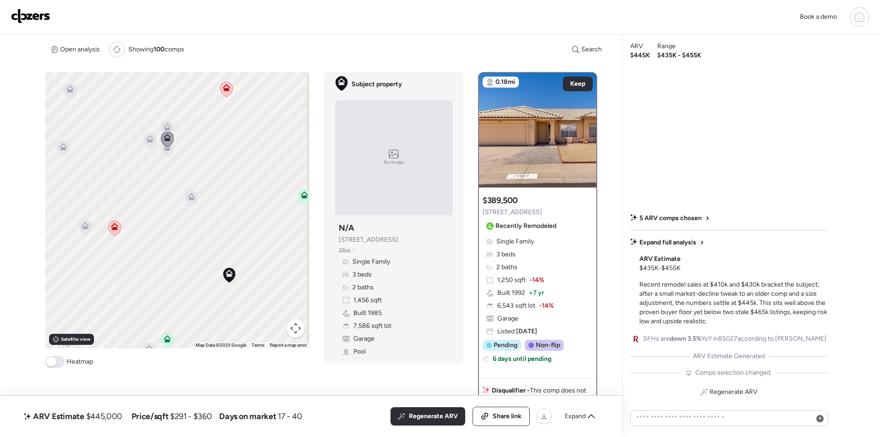
click at [164, 126] on icon at bounding box center [167, 126] width 7 height 7
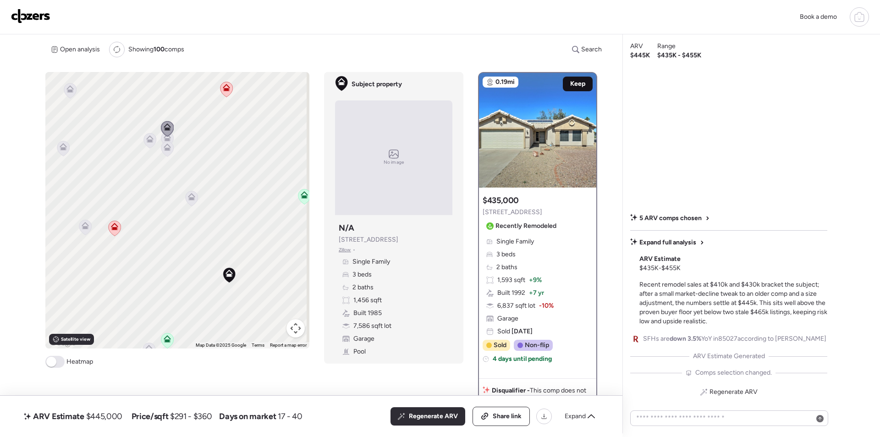
click at [570, 81] on span "Keep" at bounding box center [577, 83] width 15 height 9
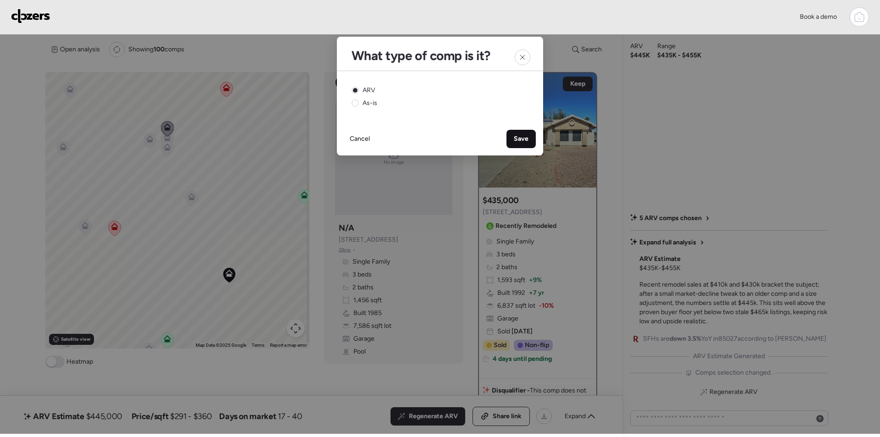
click at [520, 138] on span "Save" at bounding box center [521, 138] width 15 height 9
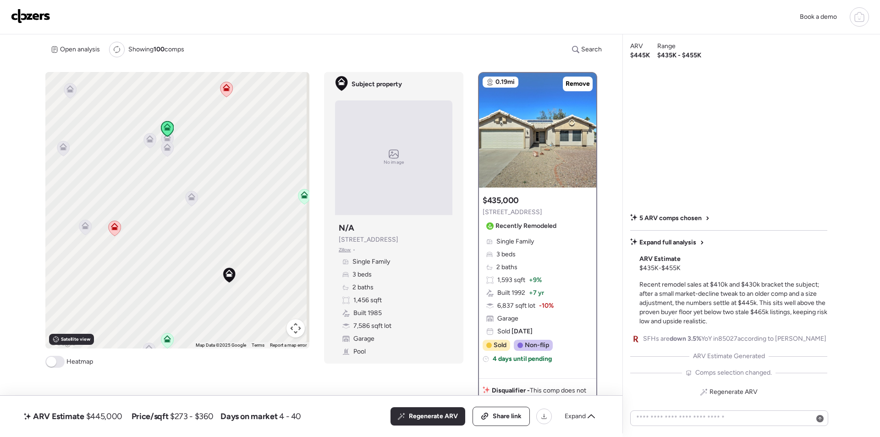
click at [147, 144] on icon at bounding box center [150, 140] width 12 height 15
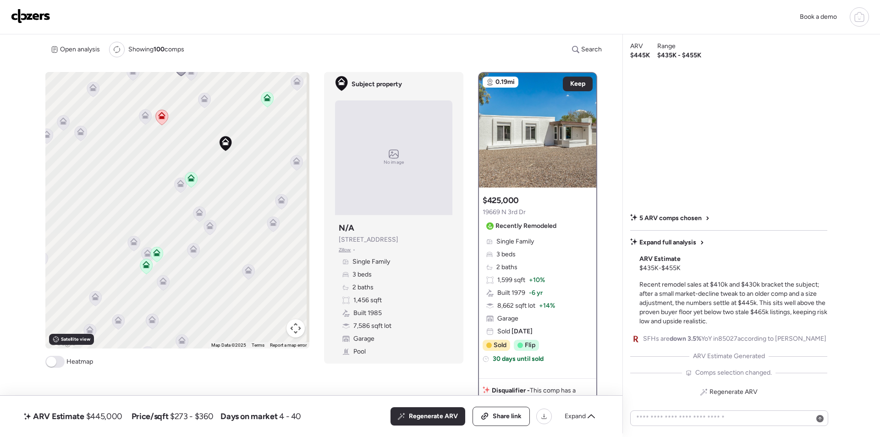
drag, startPoint x: 232, startPoint y: 276, endPoint x: 228, endPoint y: 145, distance: 131.6
click at [228, 145] on icon at bounding box center [225, 143] width 12 height 15
click at [180, 186] on icon at bounding box center [180, 185] width 6 height 3
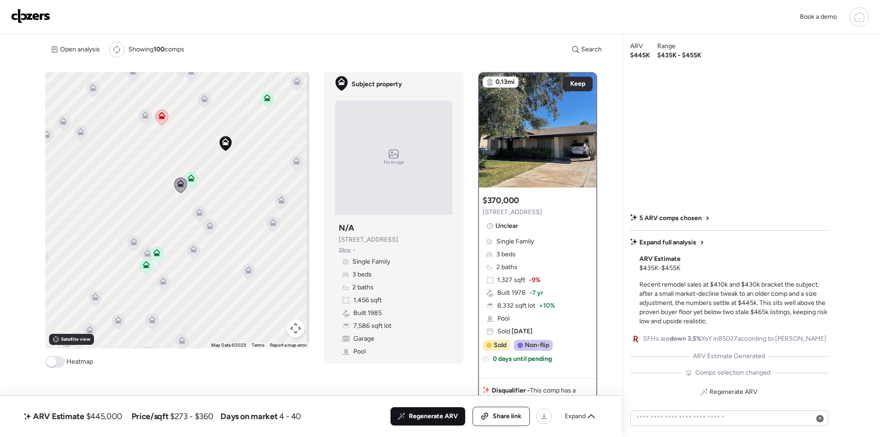
click at [432, 414] on span "Regenerate ARV" at bounding box center [433, 415] width 49 height 9
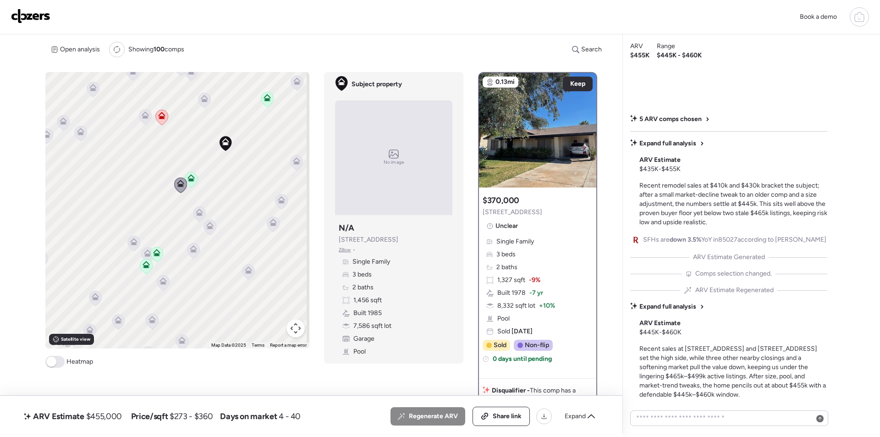
click at [100, 413] on span "$455,000" at bounding box center [104, 415] width 36 height 11
click at [101, 413] on span "$455,000" at bounding box center [104, 415] width 36 height 11
copy span "455,000"
click at [500, 419] on span "Share link" at bounding box center [506, 415] width 29 height 9
click at [41, 19] on img at bounding box center [30, 16] width 39 height 15
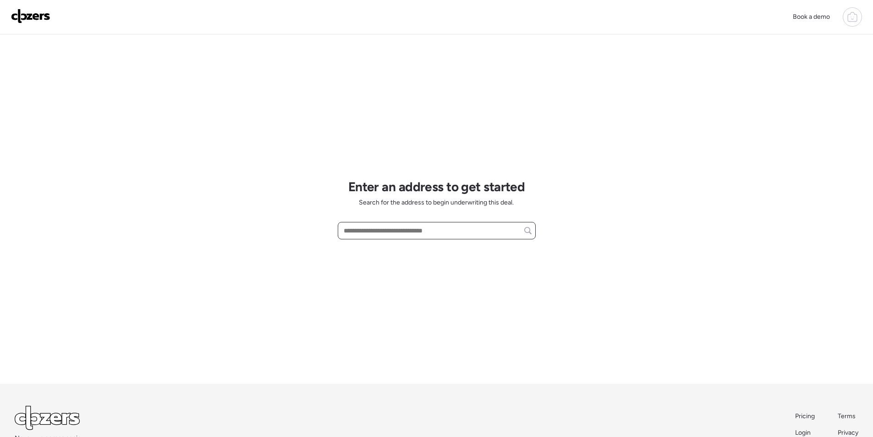
click at [402, 229] on input "text" at bounding box center [437, 230] width 190 height 13
paste input "**********"
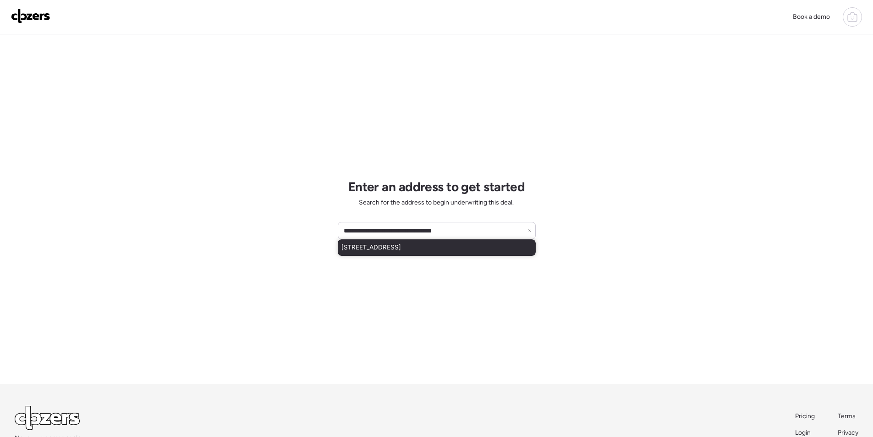
click at [393, 246] on span "[STREET_ADDRESS]" at bounding box center [371, 247] width 60 height 9
type input "**********"
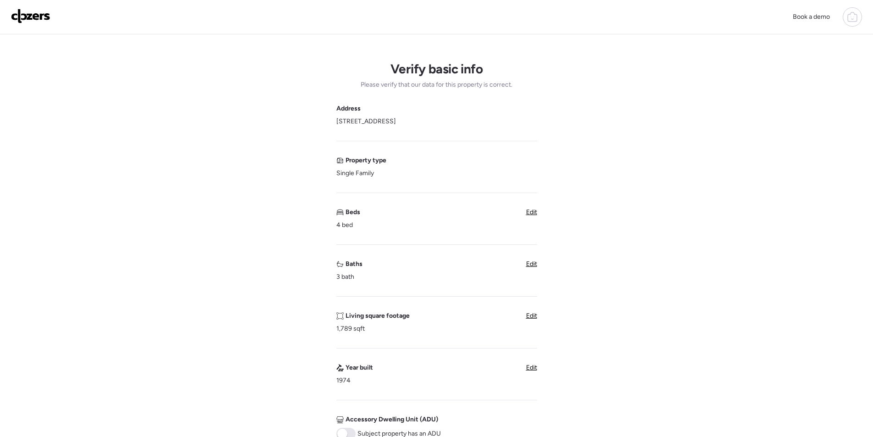
drag, startPoint x: 536, startPoint y: 315, endPoint x: 520, endPoint y: 317, distance: 16.7
click at [536, 315] on span "Edit" at bounding box center [531, 316] width 11 height 8
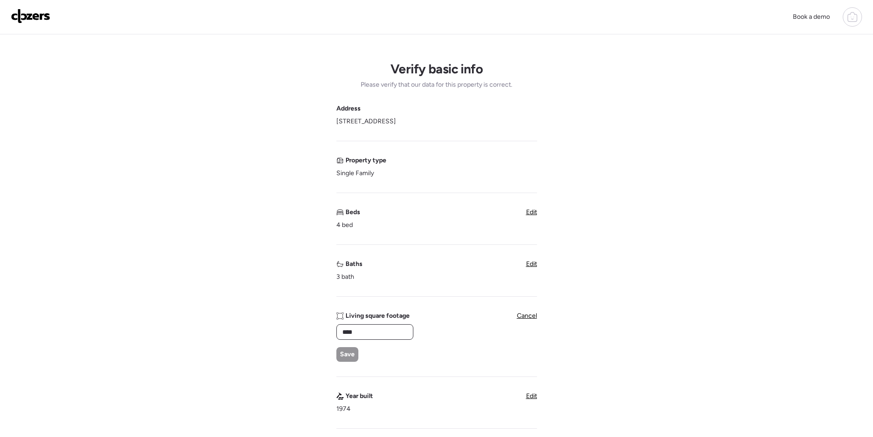
click at [395, 332] on input "****" at bounding box center [374, 331] width 69 height 13
type input "****"
click at [343, 353] on span "Save" at bounding box center [347, 354] width 15 height 9
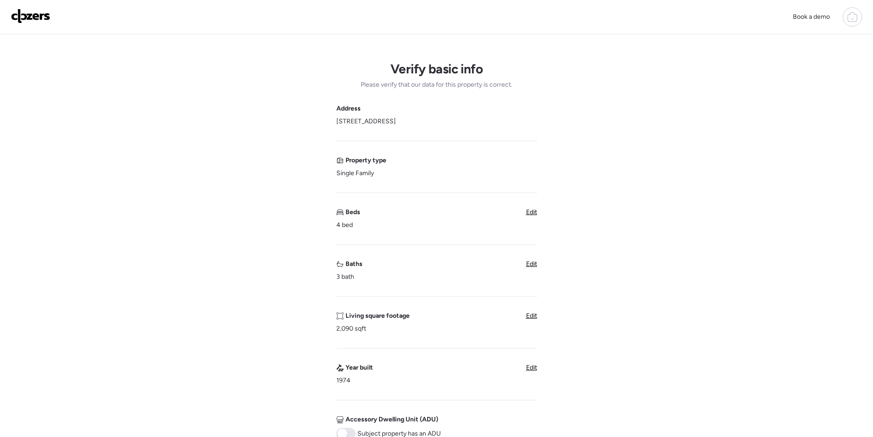
scroll to position [275, 0]
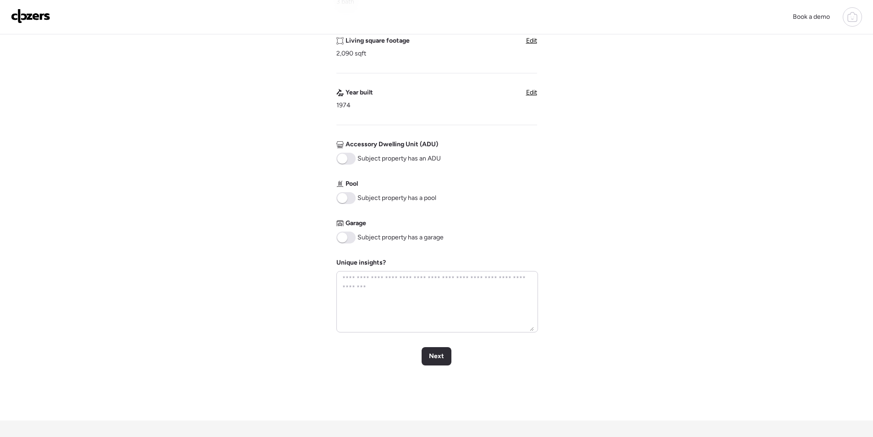
click at [348, 244] on div "Address [STREET_ADDRESS] Property type Single Family Beds 4 bed Edit Baths 3 ba…" at bounding box center [436, 80] width 201 height 503
click at [355, 232] on div "Subject property has a garage" at bounding box center [389, 237] width 107 height 12
drag, startPoint x: 353, startPoint y: 240, endPoint x: 365, endPoint y: 250, distance: 15.9
click at [353, 240] on span at bounding box center [345, 237] width 19 height 12
click at [437, 361] on span "Next" at bounding box center [436, 355] width 15 height 9
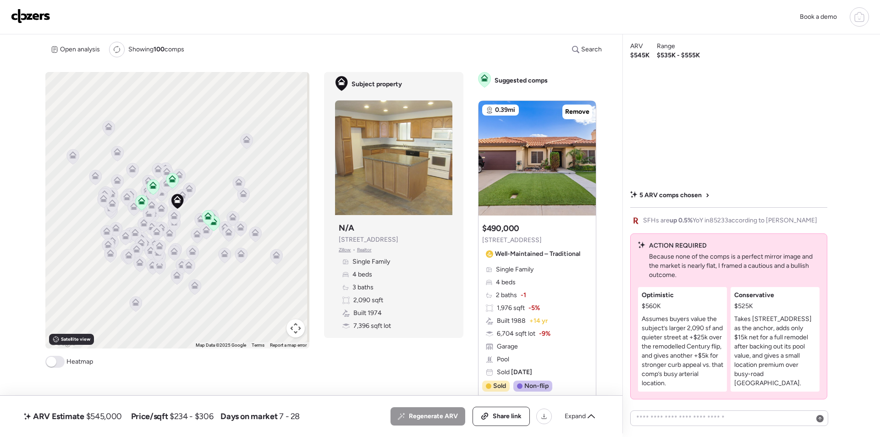
click at [594, 420] on div "Expand" at bounding box center [579, 416] width 41 height 15
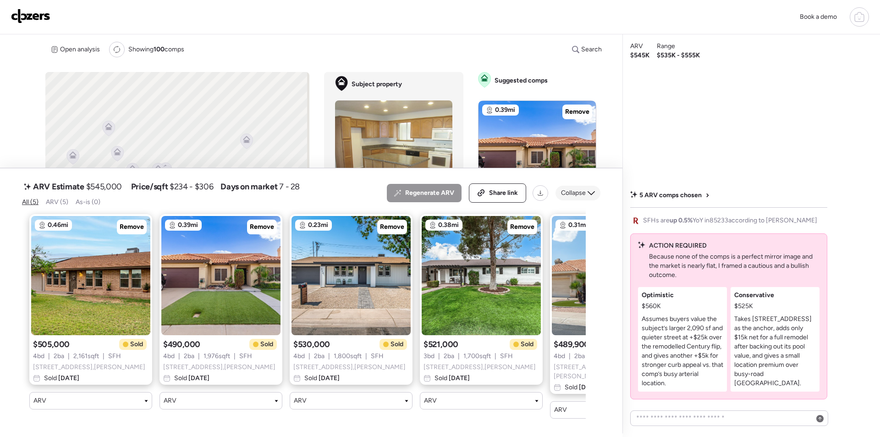
click at [579, 194] on span "Collapse" at bounding box center [573, 192] width 25 height 9
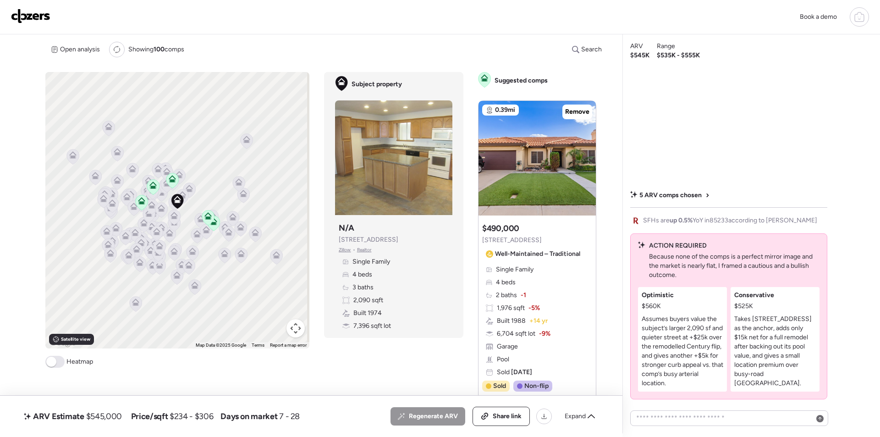
click at [103, 416] on span "$545,000" at bounding box center [104, 415] width 36 height 11
copy span "545,000"
click at [487, 417] on icon at bounding box center [485, 415] width 8 height 7
click at [26, 16] on img at bounding box center [30, 16] width 39 height 15
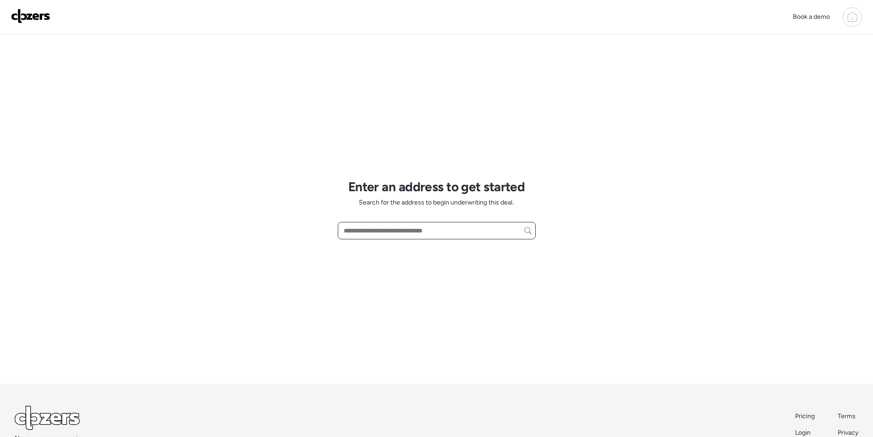
click at [430, 234] on input "text" at bounding box center [437, 230] width 190 height 13
paste input "**********"
drag, startPoint x: 388, startPoint y: 227, endPoint x: 426, endPoint y: 232, distance: 38.3
click at [426, 232] on input "**********" at bounding box center [437, 230] width 190 height 13
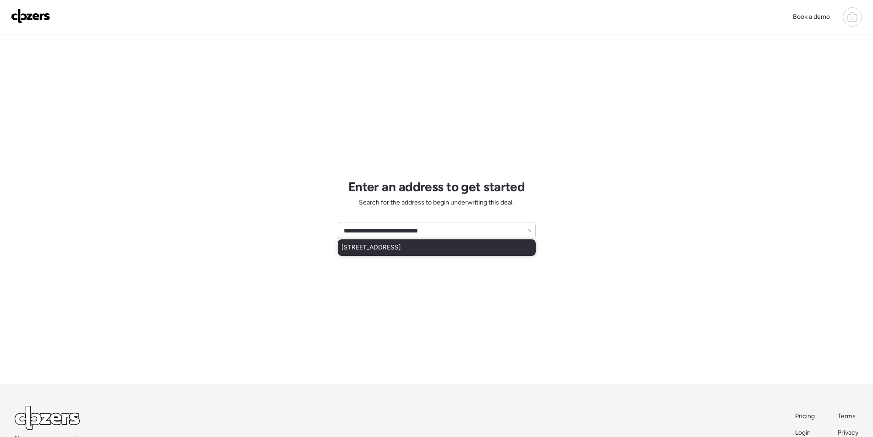
click at [401, 243] on span "[STREET_ADDRESS]" at bounding box center [371, 247] width 60 height 9
type input "**********"
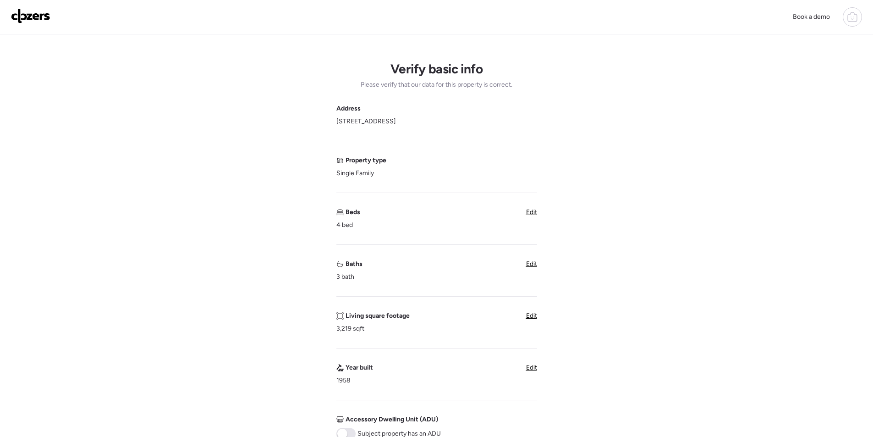
click at [535, 268] on span "Edit" at bounding box center [531, 264] width 11 height 8
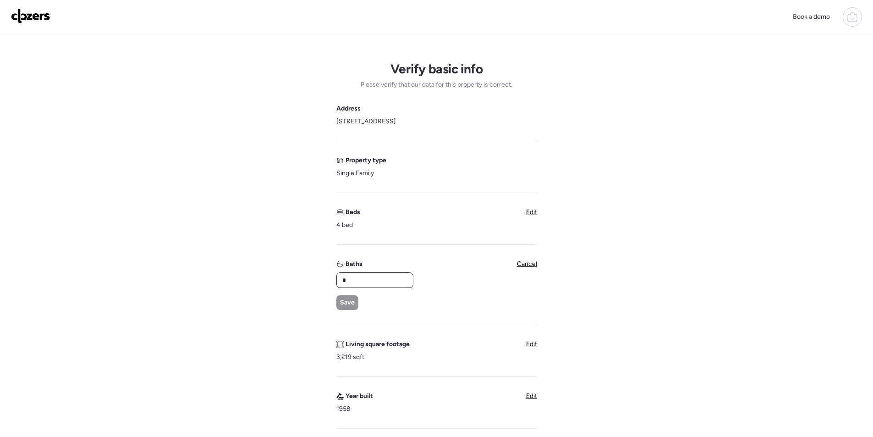
click at [392, 276] on input "*" at bounding box center [374, 279] width 69 height 13
type input "***"
click at [344, 302] on span "Save" at bounding box center [347, 302] width 15 height 9
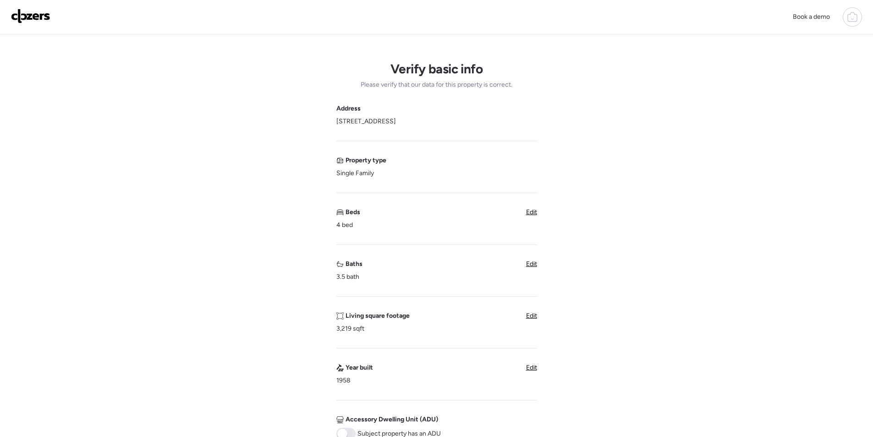
scroll to position [275, 0]
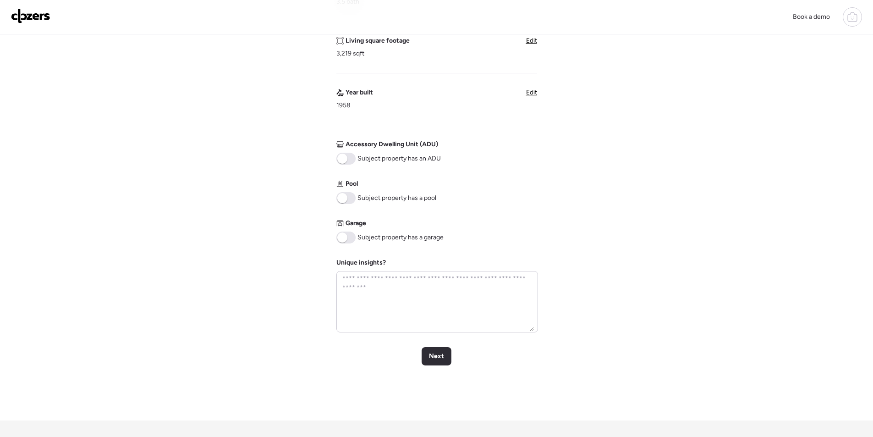
click at [348, 196] on span at bounding box center [345, 198] width 19 height 12
click at [438, 349] on div "Next" at bounding box center [436, 356] width 30 height 18
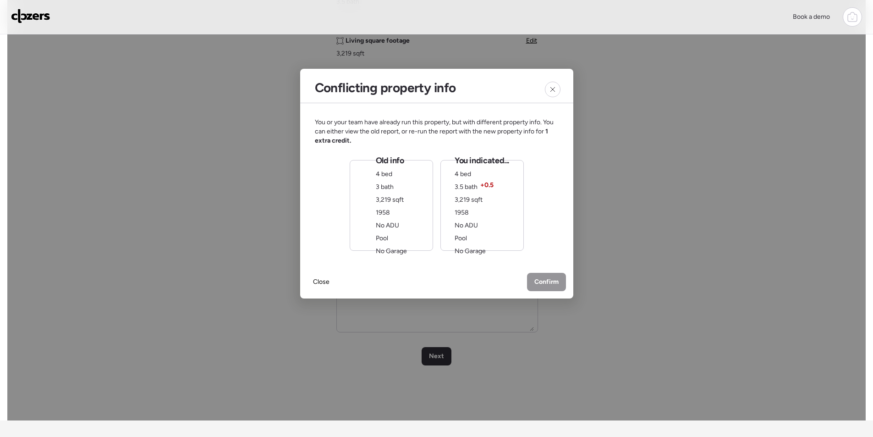
click at [459, 237] on span "Pool" at bounding box center [460, 238] width 12 height 8
click at [538, 281] on span "Confirm" at bounding box center [546, 282] width 24 height 9
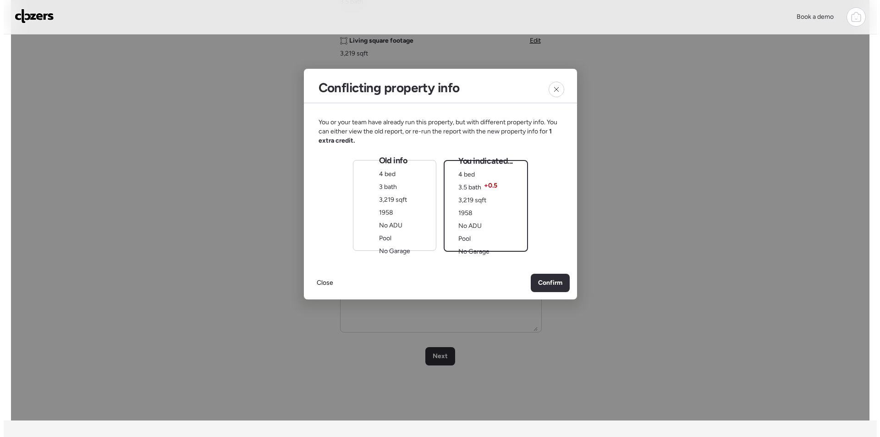
scroll to position [0, 0]
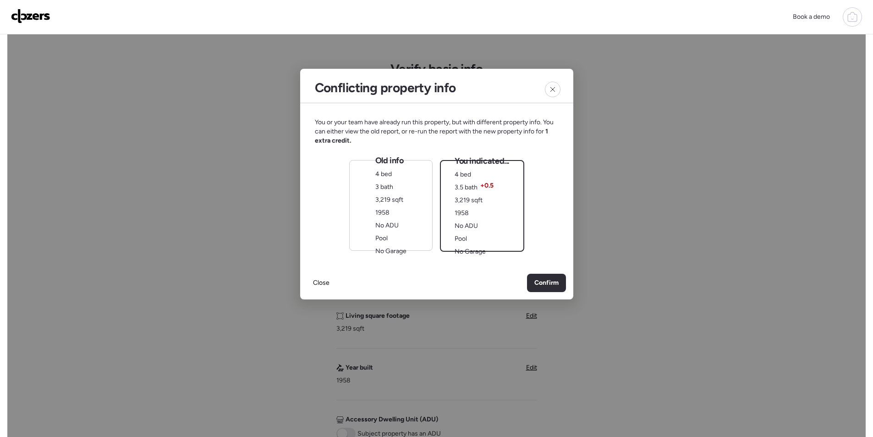
click at [425, 227] on div "Old info 4 bed 3 bath 3,219 sqft 1958 No ADU Pool No Garage" at bounding box center [390, 205] width 83 height 91
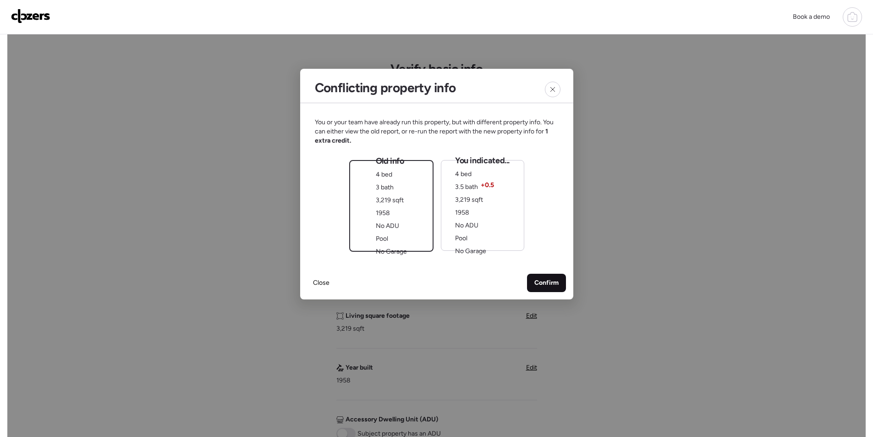
click at [536, 282] on span "Confirm" at bounding box center [546, 282] width 24 height 9
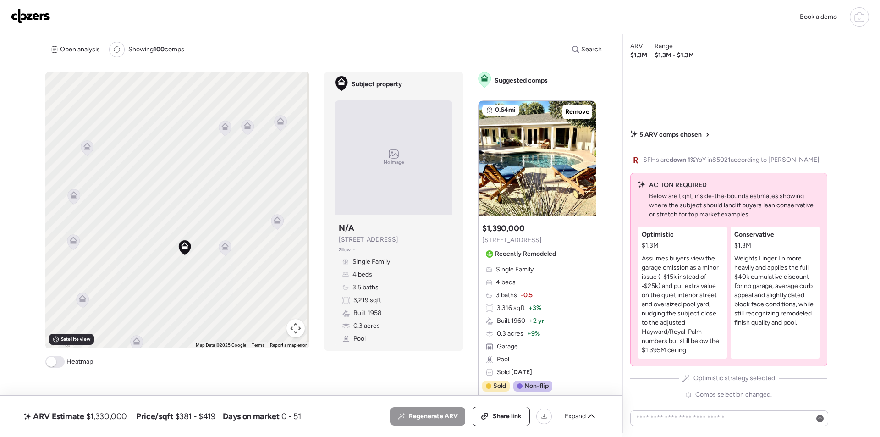
click at [229, 254] on icon at bounding box center [225, 248] width 13 height 16
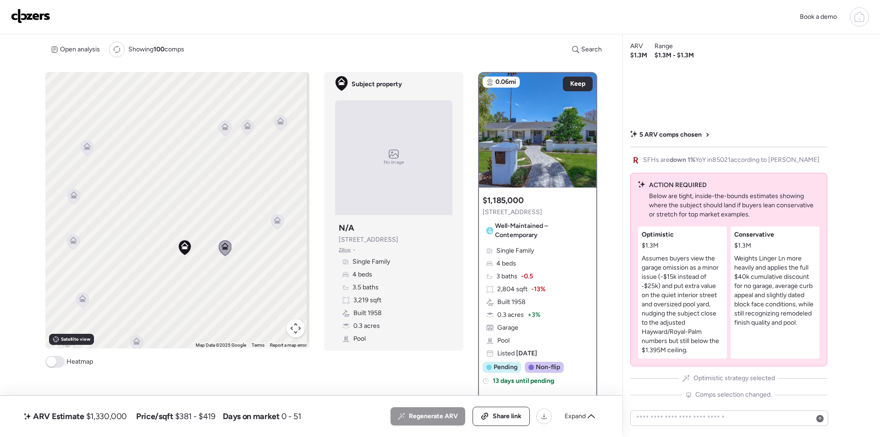
click at [277, 224] on icon at bounding box center [277, 221] width 12 height 15
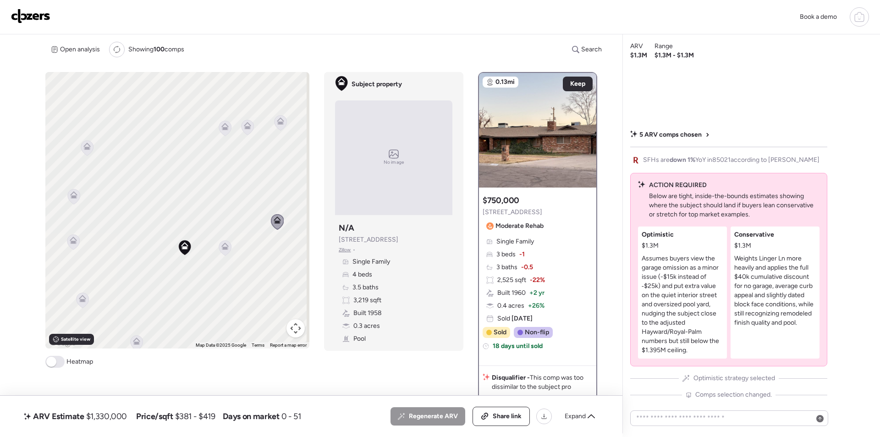
click at [574, 419] on span "Expand" at bounding box center [574, 415] width 21 height 9
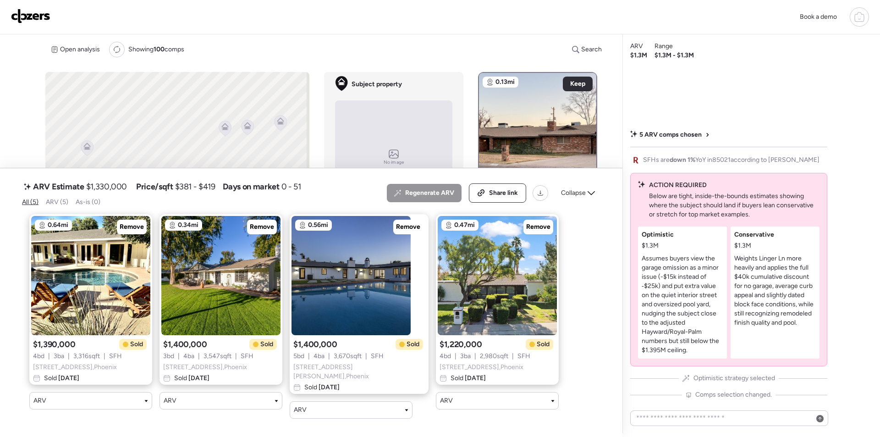
click at [94, 185] on span "$1,330,000" at bounding box center [106, 186] width 41 height 11
copy span "1,330,000"
click at [496, 197] on span "Share link" at bounding box center [503, 192] width 29 height 9
click at [38, 18] on img at bounding box center [30, 16] width 39 height 15
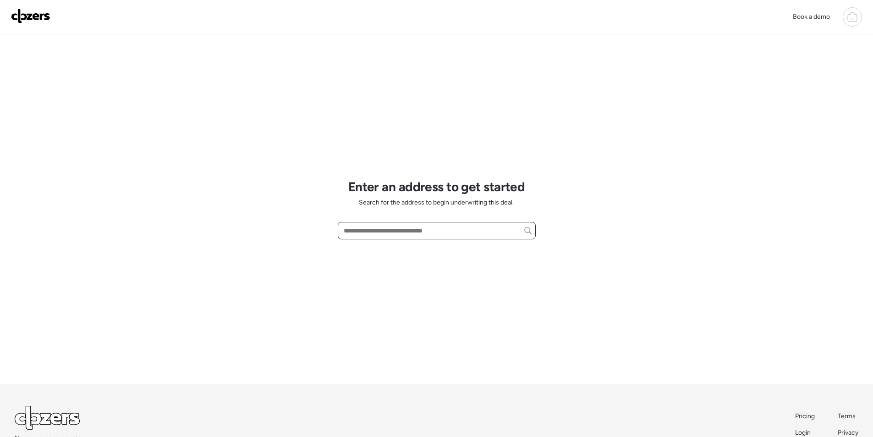
click at [368, 231] on input "text" at bounding box center [437, 230] width 190 height 13
paste input "**********"
click at [387, 232] on input "**********" at bounding box center [437, 230] width 190 height 13
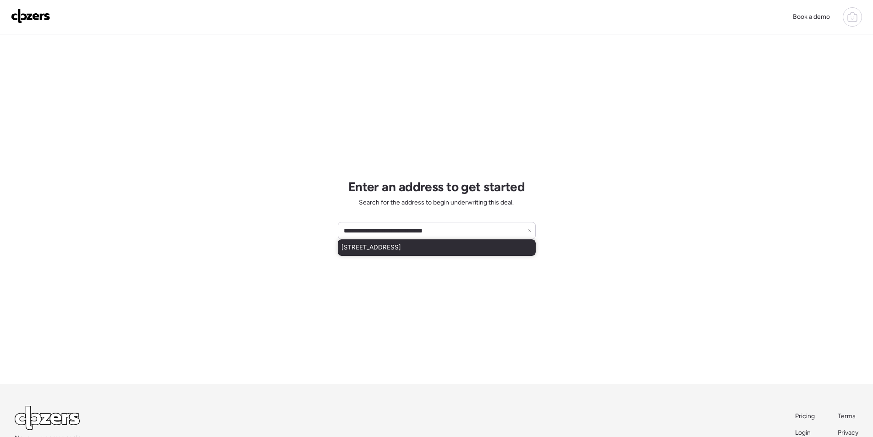
click at [393, 247] on span "[STREET_ADDRESS]" at bounding box center [371, 247] width 60 height 9
type input "**********"
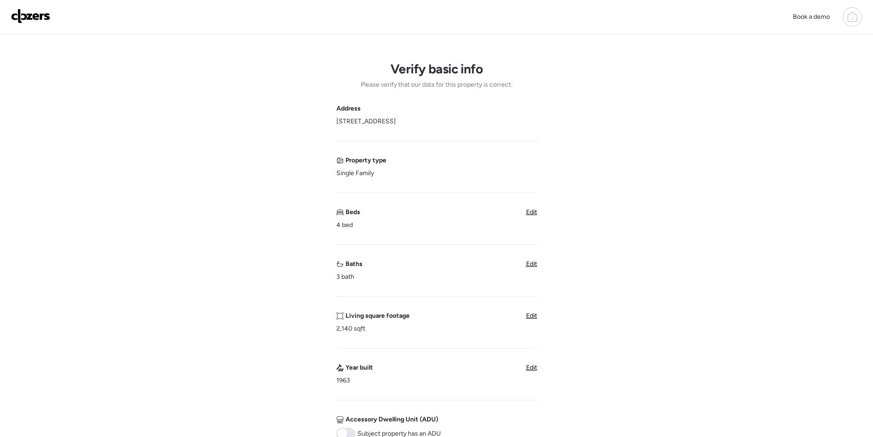
scroll to position [229, 0]
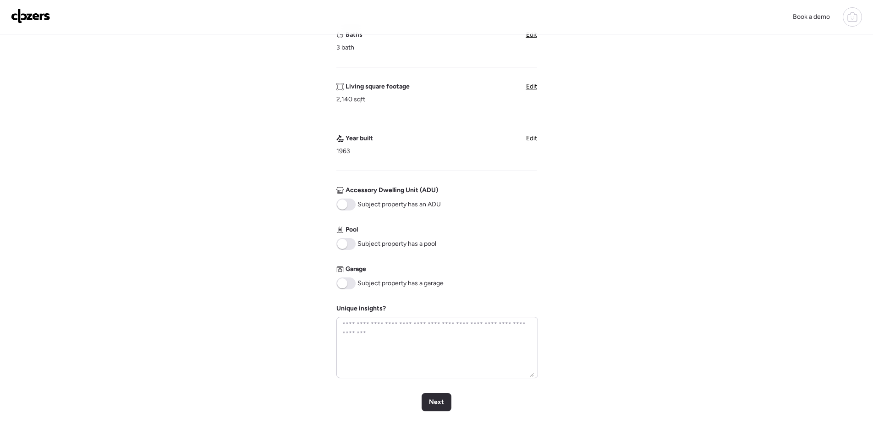
drag, startPoint x: 348, startPoint y: 277, endPoint x: 347, endPoint y: 251, distance: 26.6
click at [349, 277] on span at bounding box center [345, 283] width 19 height 12
click at [345, 242] on span at bounding box center [342, 244] width 10 height 10
click at [439, 401] on span "Next" at bounding box center [436, 401] width 15 height 9
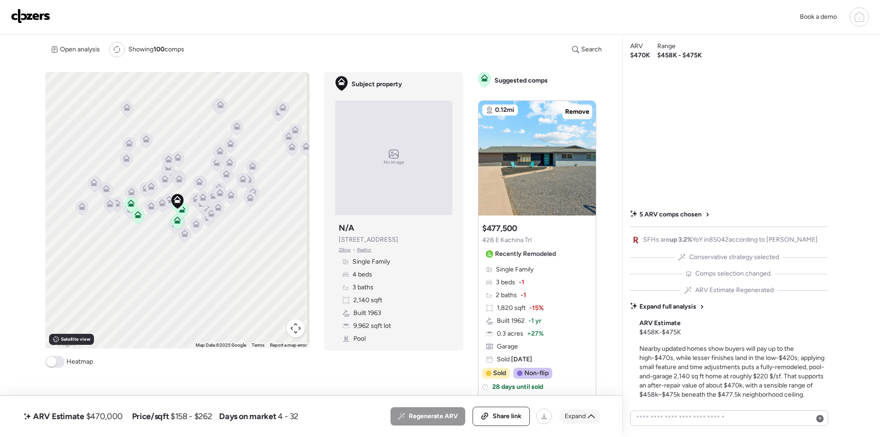
drag, startPoint x: 577, startPoint y: 417, endPoint x: 526, endPoint y: 407, distance: 51.8
click at [577, 416] on span "Expand" at bounding box center [574, 415] width 21 height 9
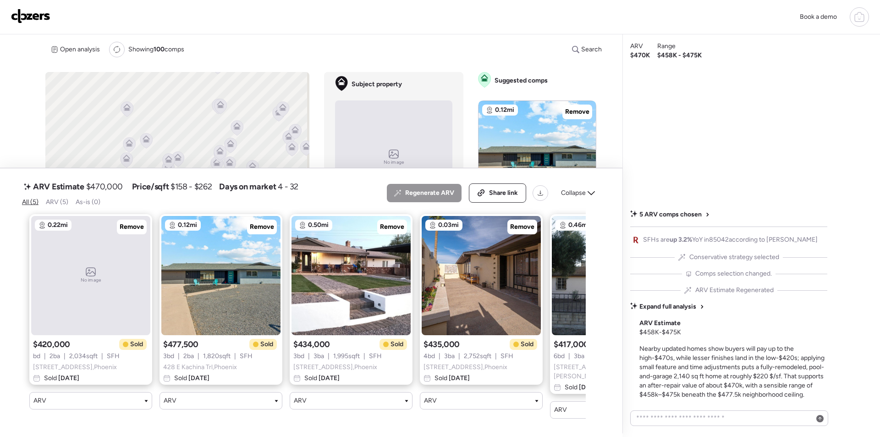
scroll to position [0, 94]
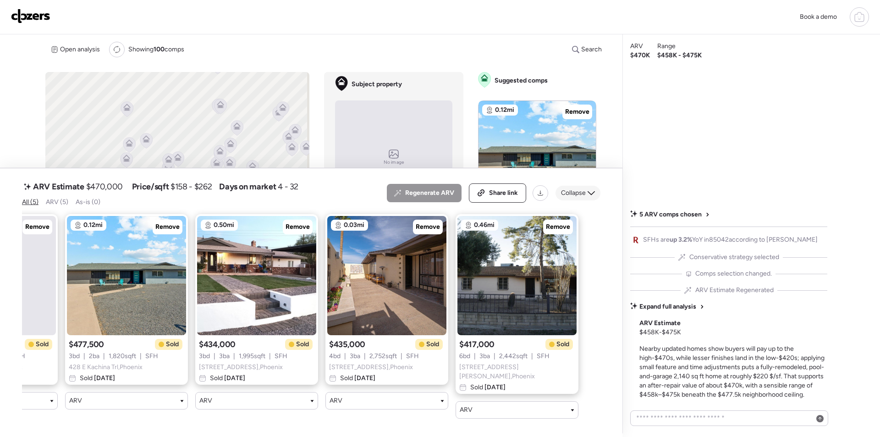
click at [570, 190] on span "Collapse" at bounding box center [573, 192] width 25 height 9
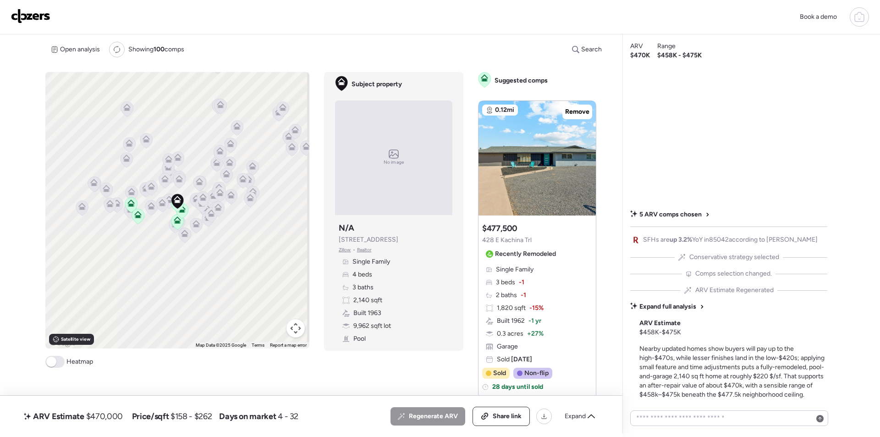
click at [113, 416] on span "$470,000" at bounding box center [104, 415] width 37 height 11
copy span "470,000"
drag, startPoint x: 499, startPoint y: 419, endPoint x: 499, endPoint y: 409, distance: 10.5
click at [500, 419] on span "Share link" at bounding box center [506, 415] width 29 height 9
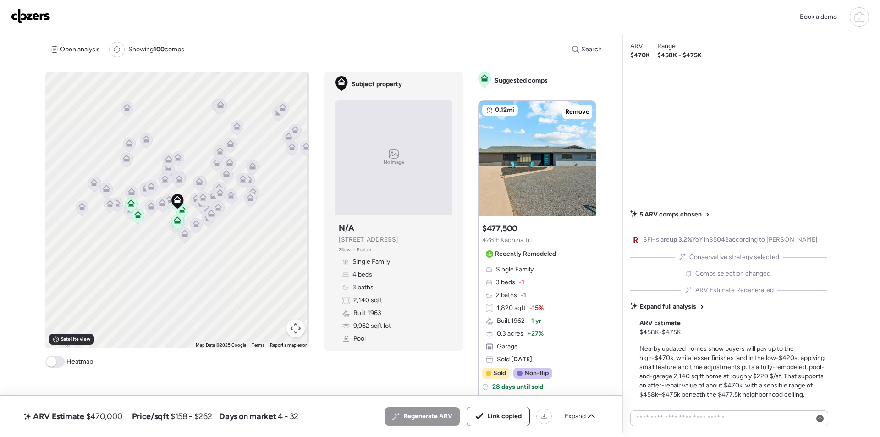
click at [39, 18] on img at bounding box center [30, 16] width 39 height 15
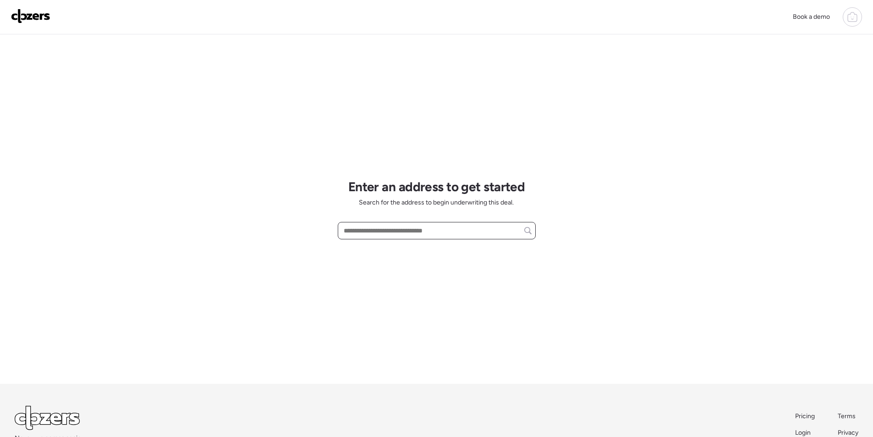
click at [362, 229] on input "text" at bounding box center [437, 230] width 190 height 13
paste input "**********"
click at [382, 246] on span "[STREET_ADDRESS][PERSON_NAME]" at bounding box center [396, 247] width 111 height 9
type input "**********"
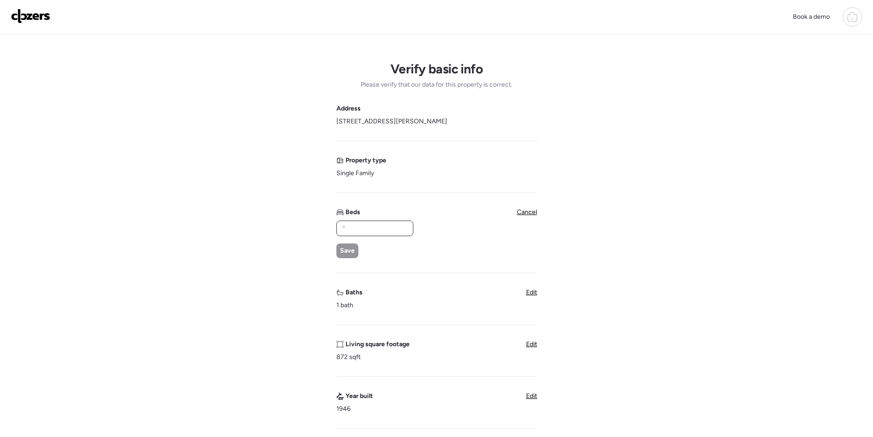
click at [349, 224] on input "text" at bounding box center [374, 228] width 69 height 13
type input "*"
click at [353, 255] on div "Save" at bounding box center [347, 250] width 22 height 15
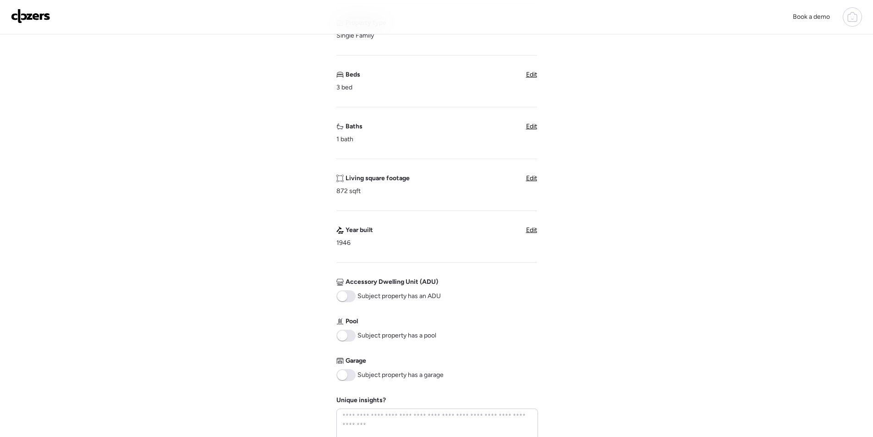
scroll to position [372, 0]
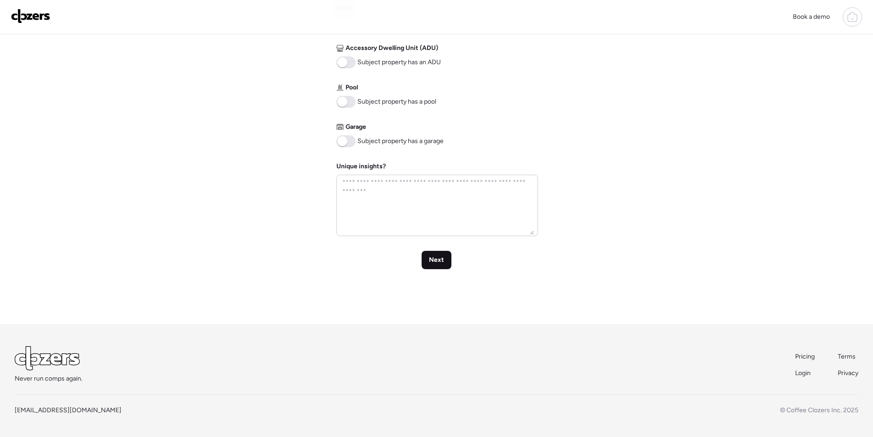
click at [434, 261] on span "Next" at bounding box center [436, 259] width 15 height 9
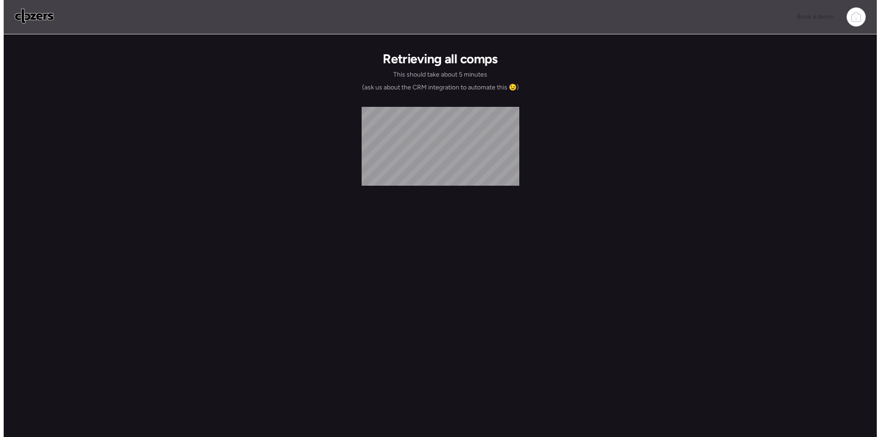
scroll to position [0, 0]
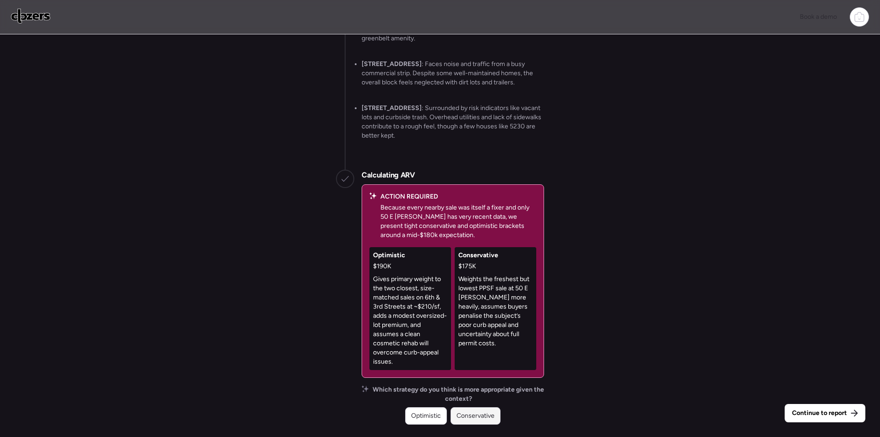
click at [479, 419] on span "Conservative" at bounding box center [475, 415] width 38 height 9
